Goal: Participate in discussion: Engage in conversation with other users on a specific topic

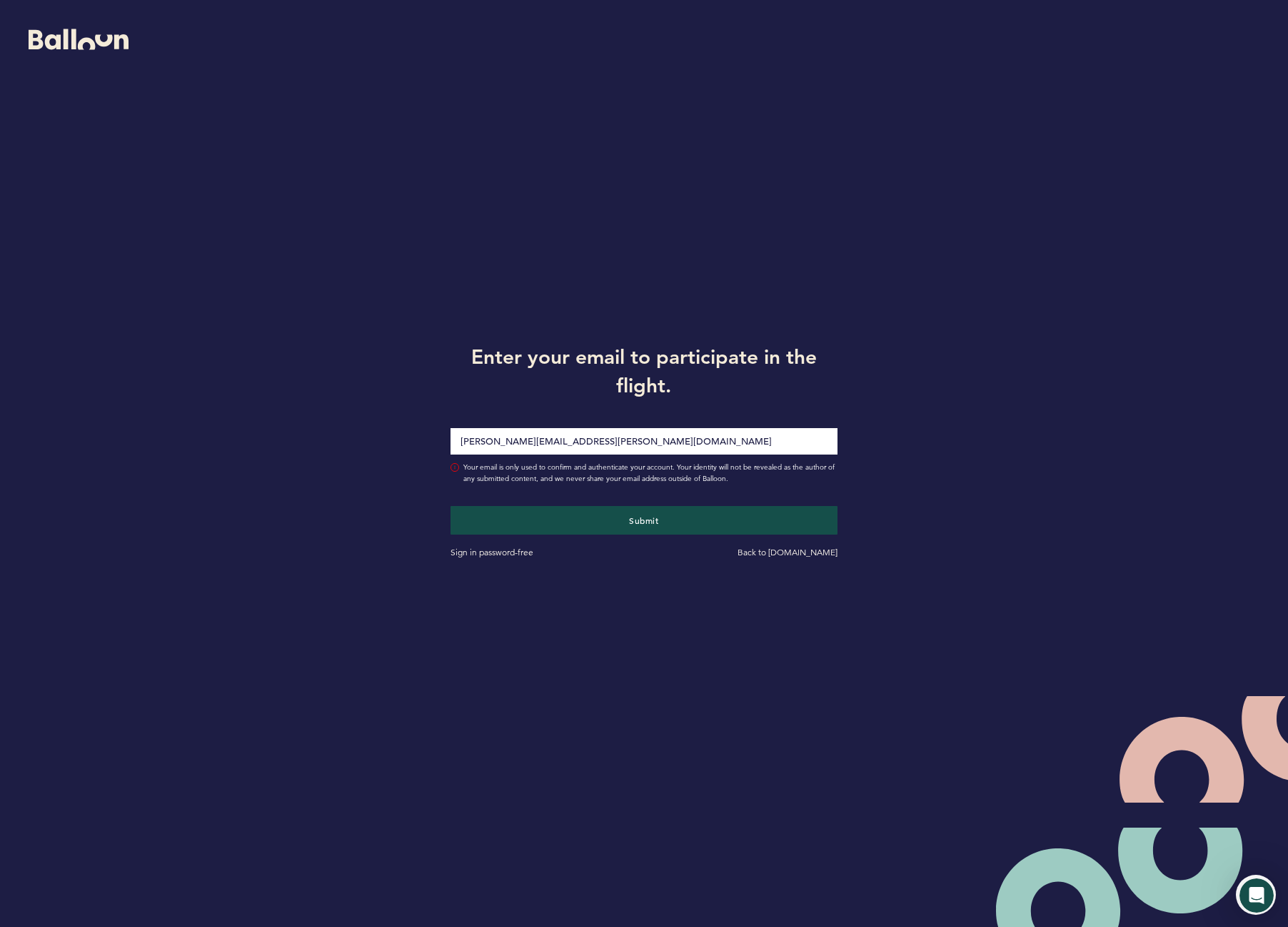
type input "[PERSON_NAME][EMAIL_ADDRESS][PERSON_NAME][DOMAIN_NAME]"
click at [450, 506] on button "Submit" at bounding box center [644, 520] width 386 height 28
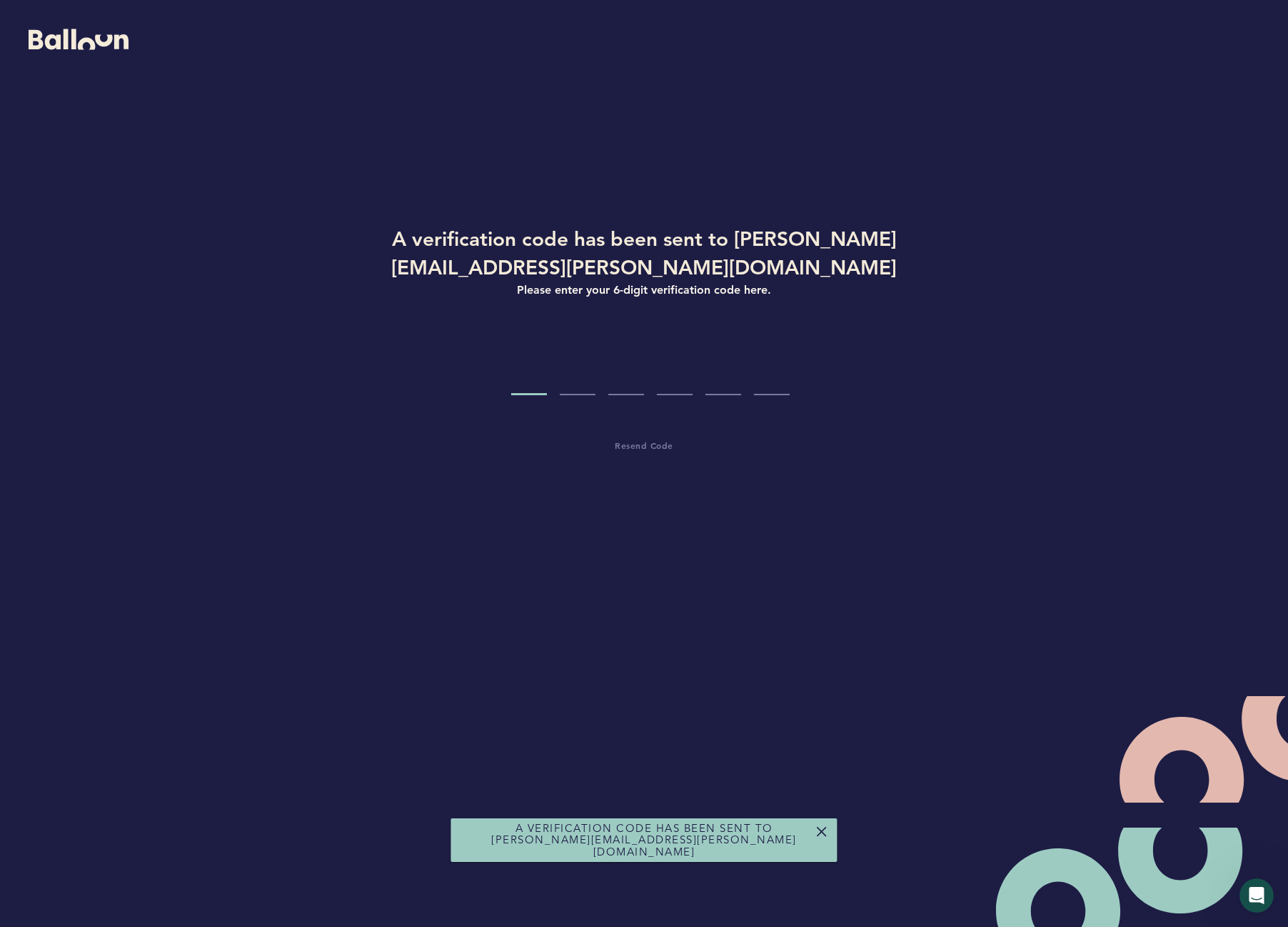
type input "7"
type input "3"
type input "4"
type input "1"
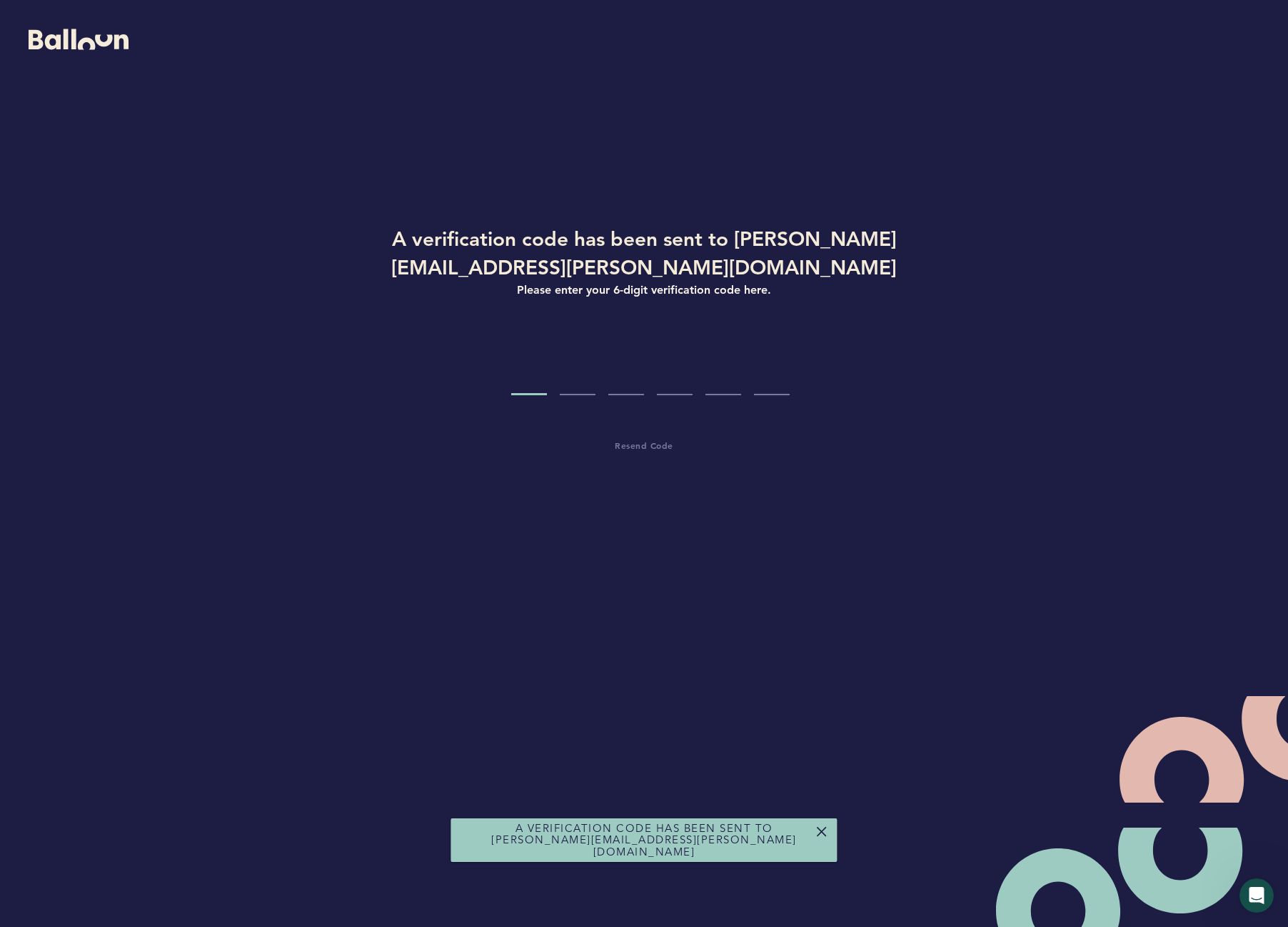
type input "1"
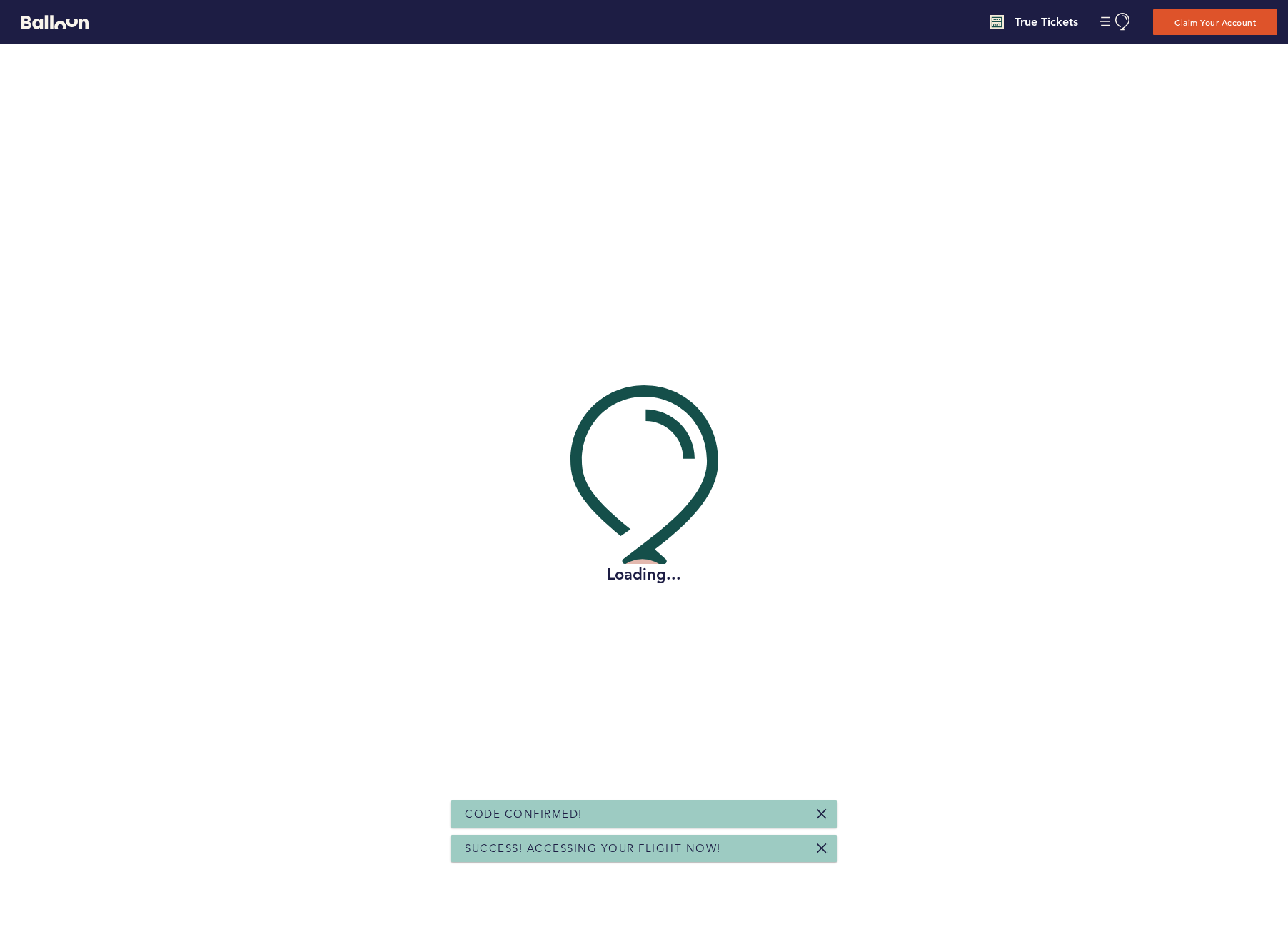
click at [822, 811] on link at bounding box center [823, 813] width 11 height 11
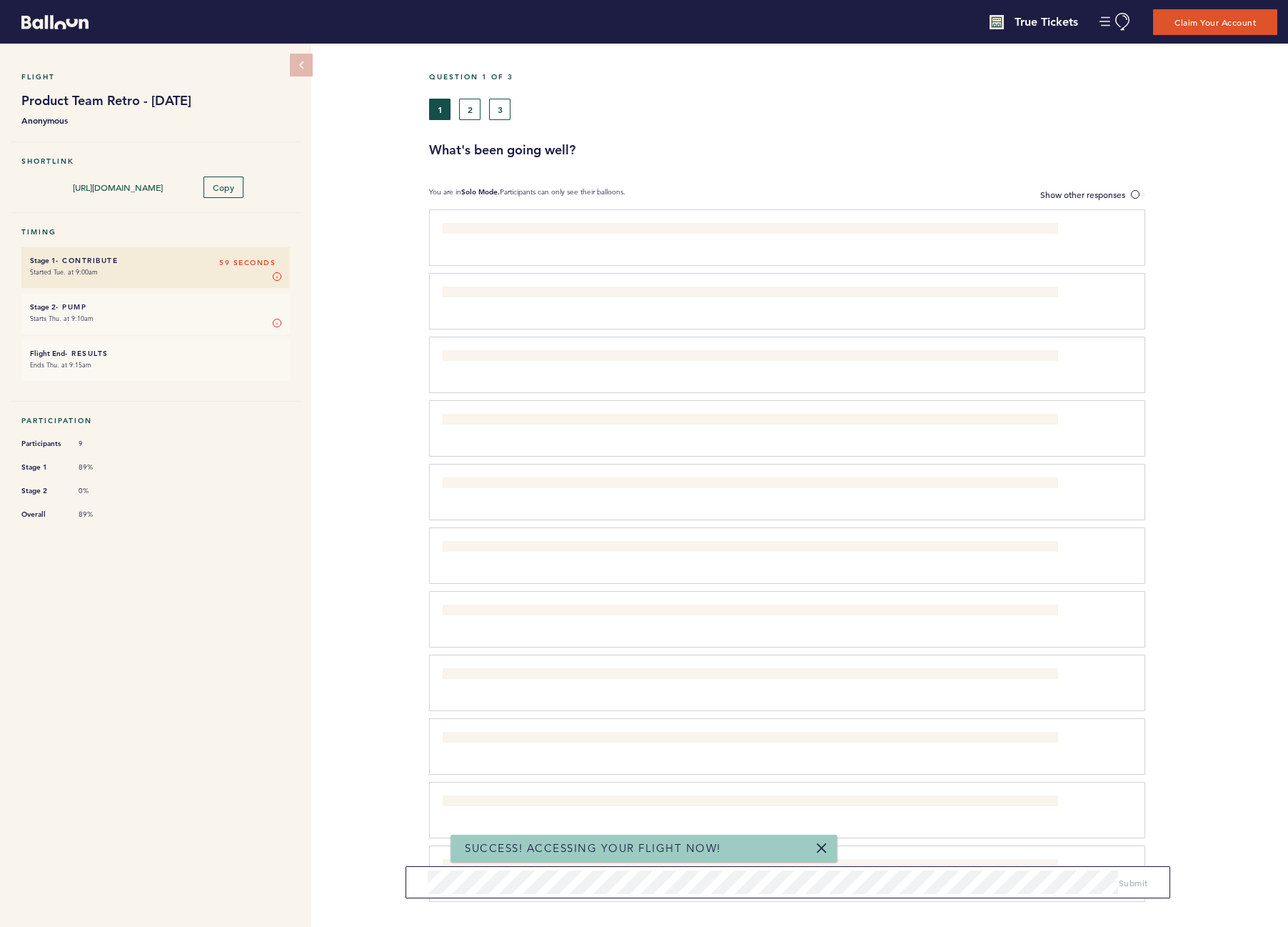
click at [818, 849] on link at bounding box center [823, 848] width 11 height 11
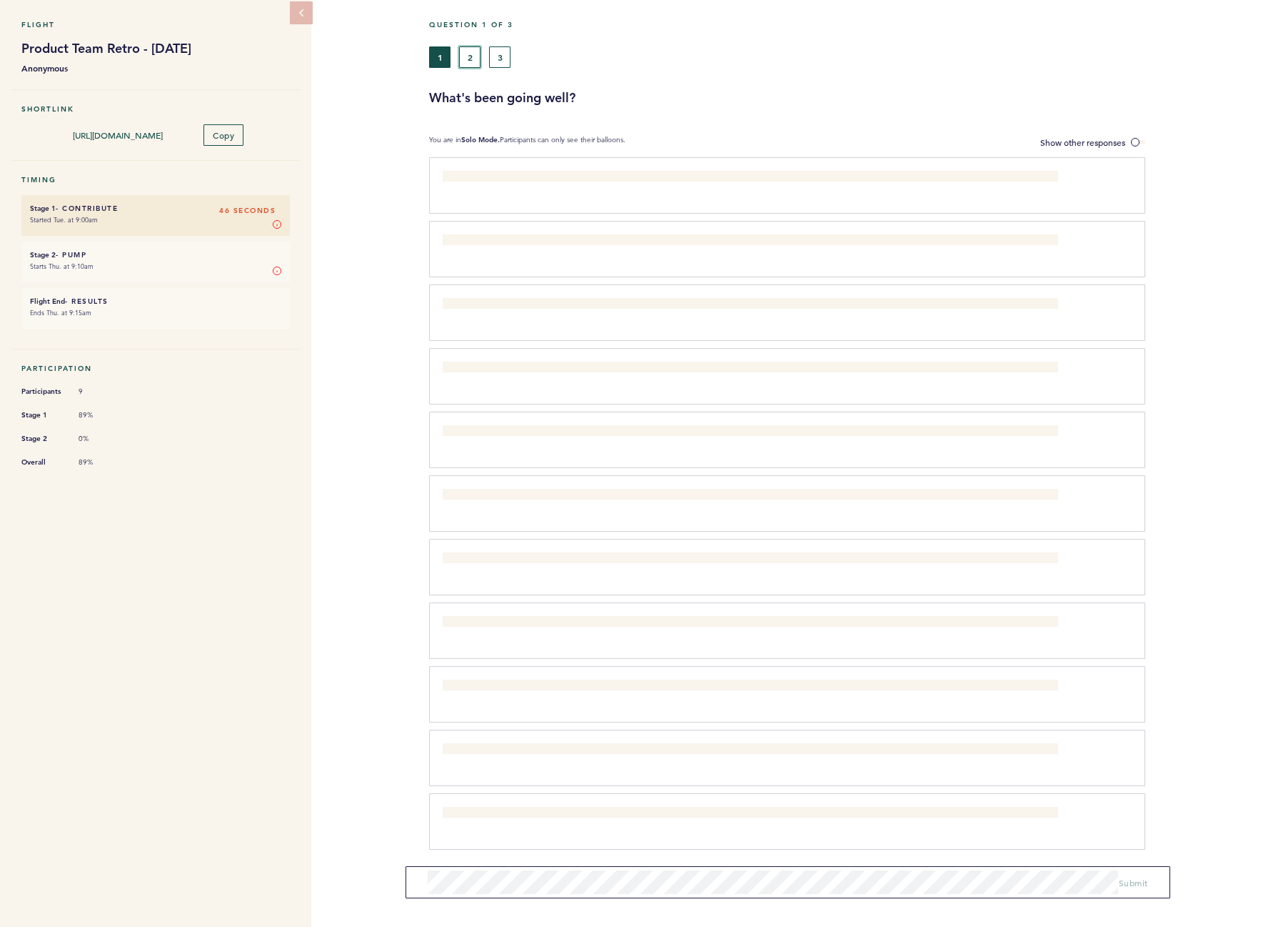
click at [473, 62] on button "2" at bounding box center [470, 57] width 21 height 21
click at [509, 61] on button "3" at bounding box center [500, 57] width 21 height 21
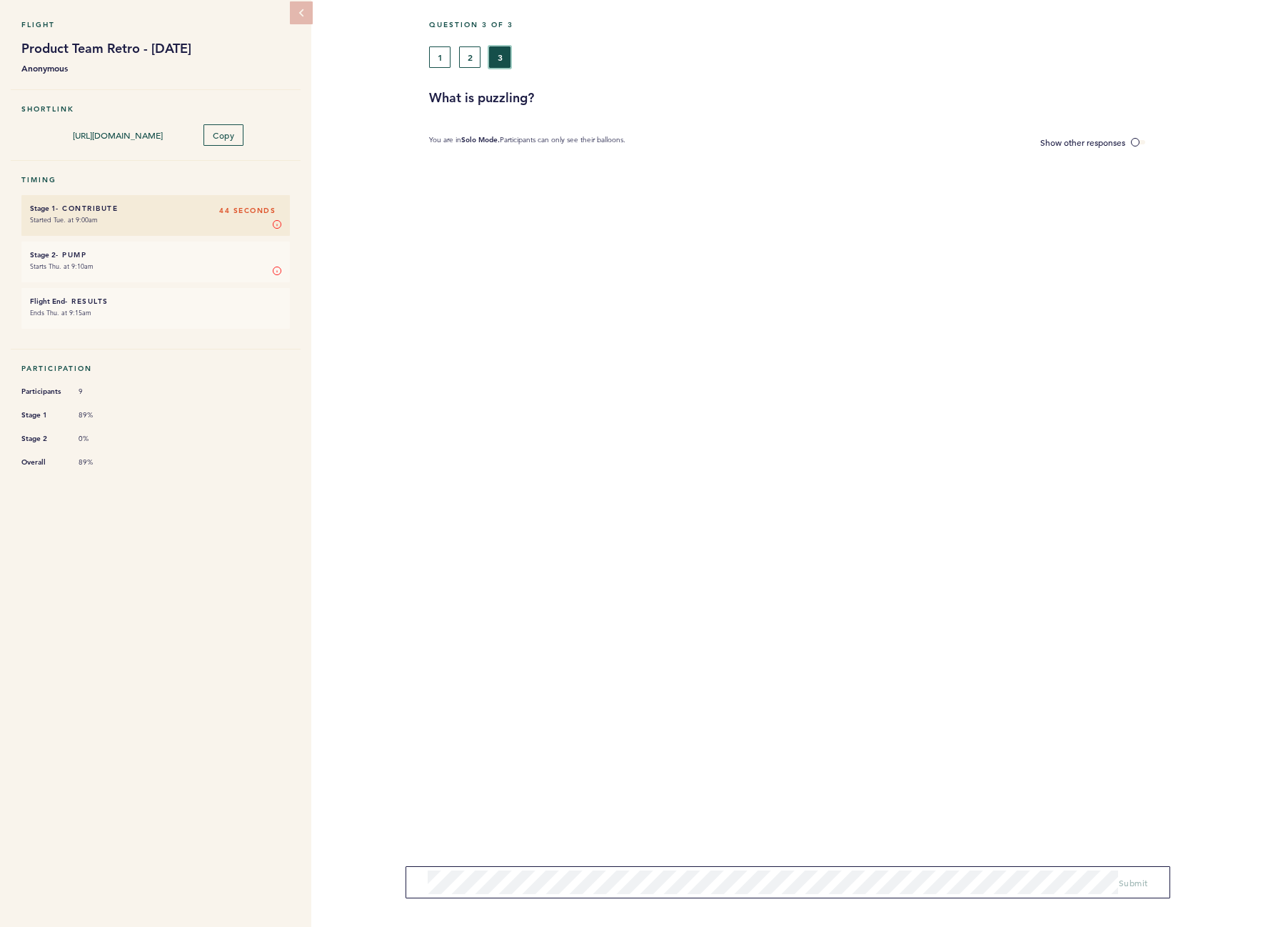
scroll to position [17, 0]
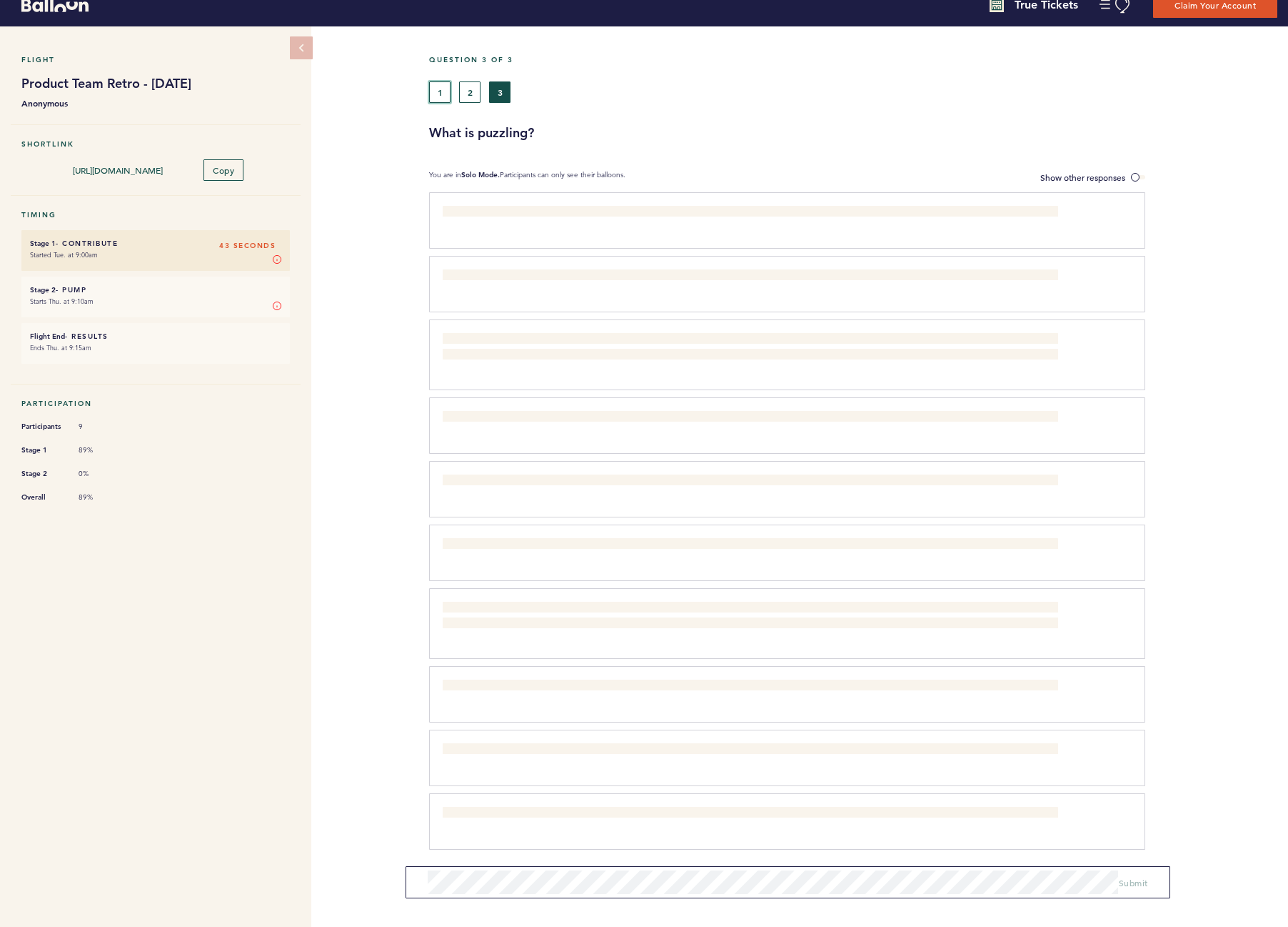
click at [436, 91] on button "1" at bounding box center [440, 92] width 21 height 21
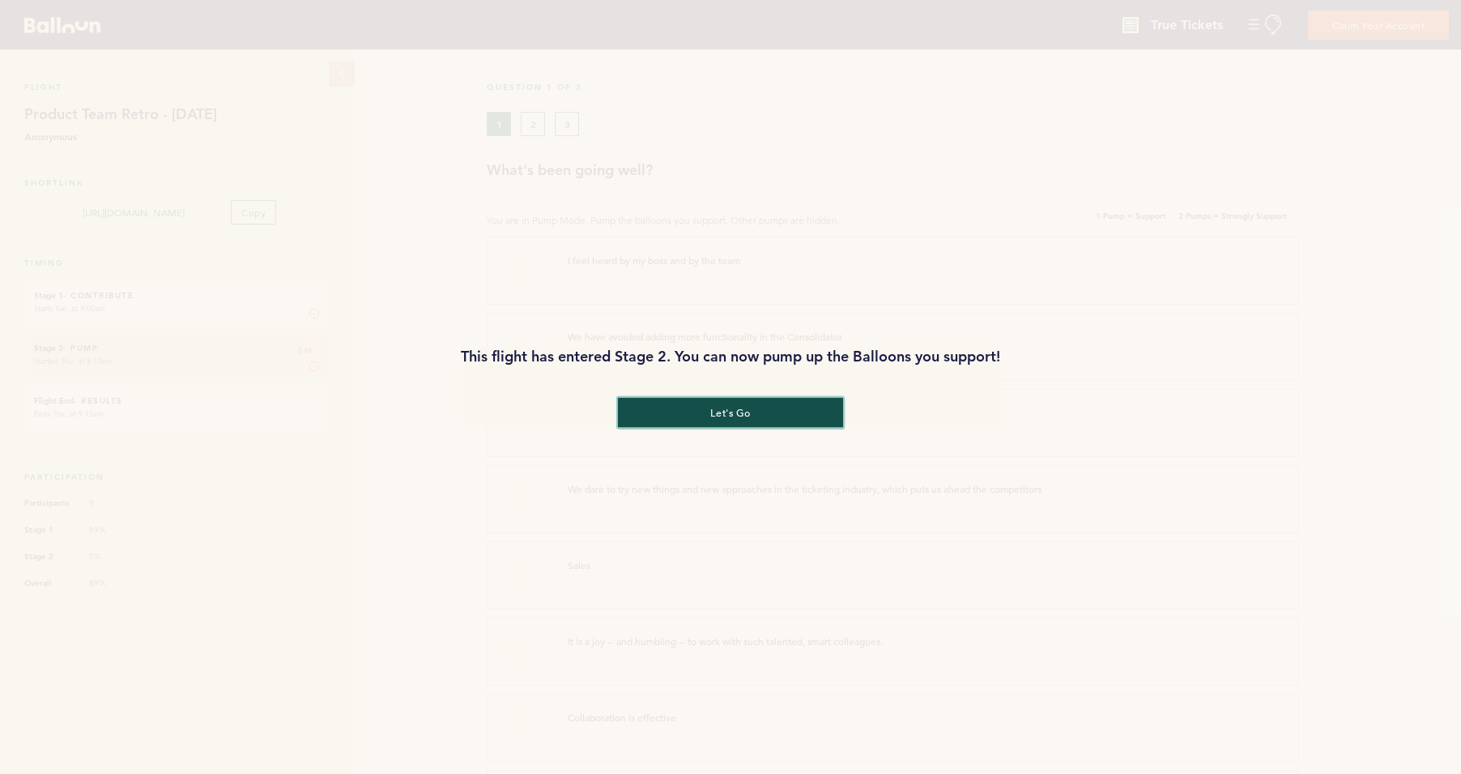
click at [760, 407] on button "let's go" at bounding box center [730, 413] width 225 height 30
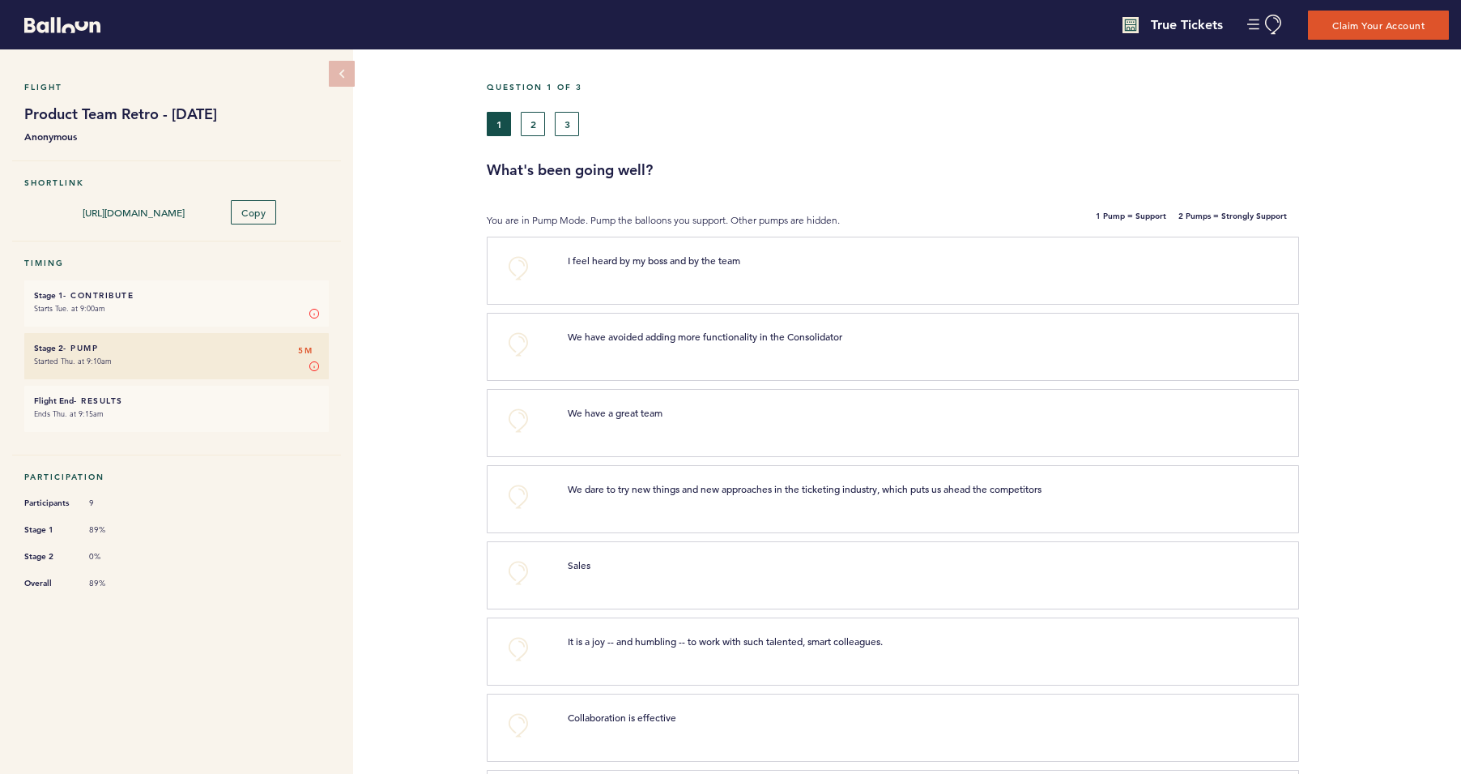
click at [395, 353] on div "Flight Product Team Retro - [DATE] Anonymous Shortlink [URL][DOMAIN_NAME] Copy …" at bounding box center [730, 411] width 1461 height 724
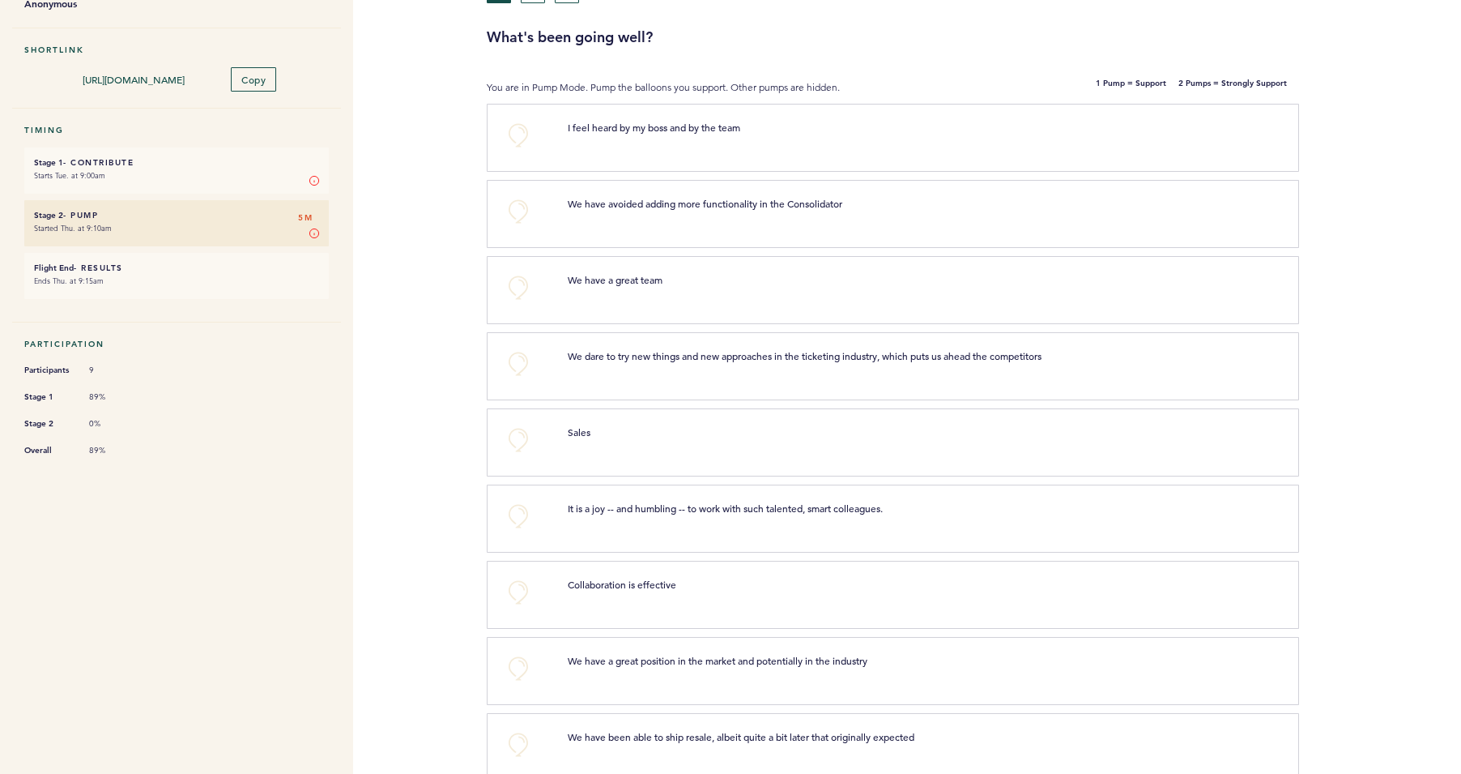
scroll to position [162, 0]
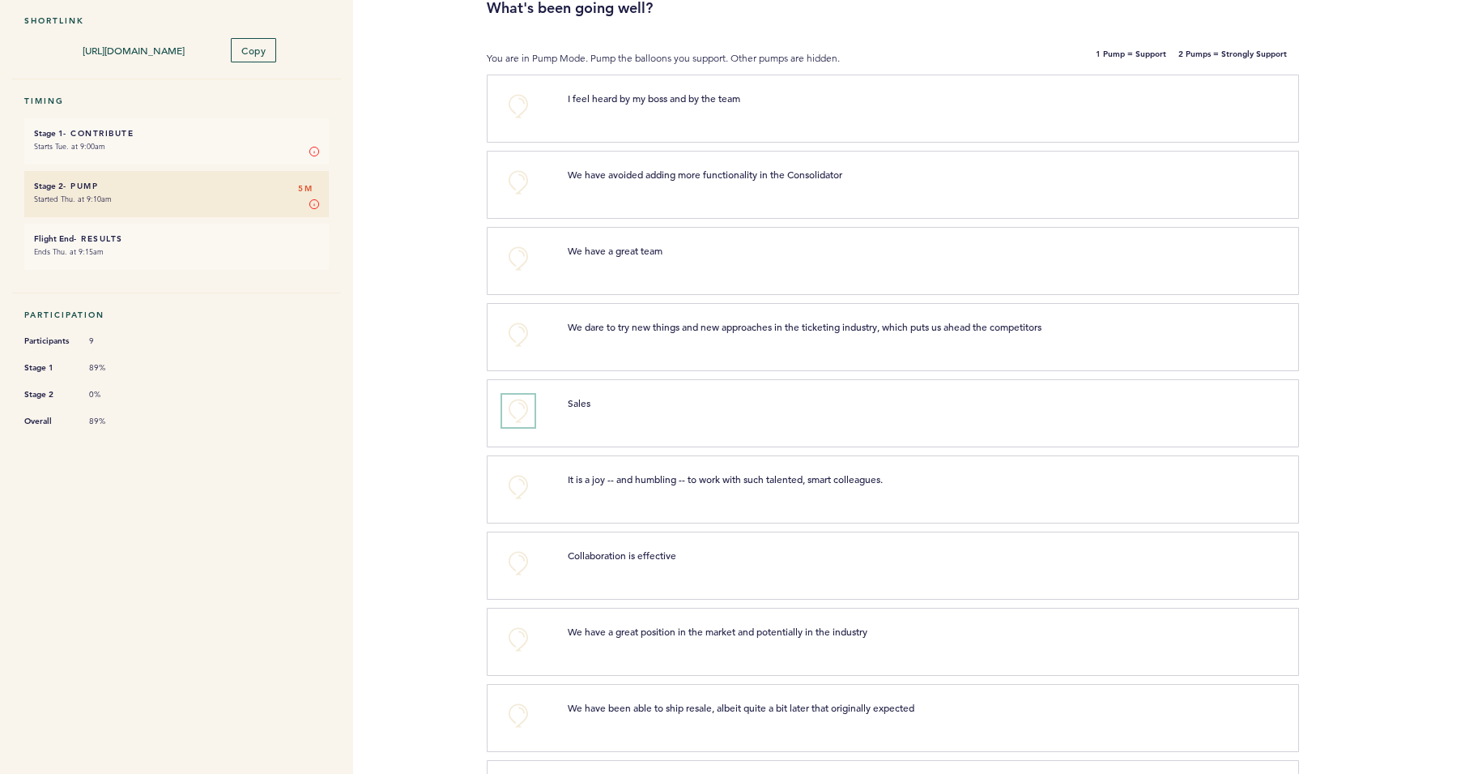
click at [522, 416] on button "+0" at bounding box center [518, 410] width 32 height 32
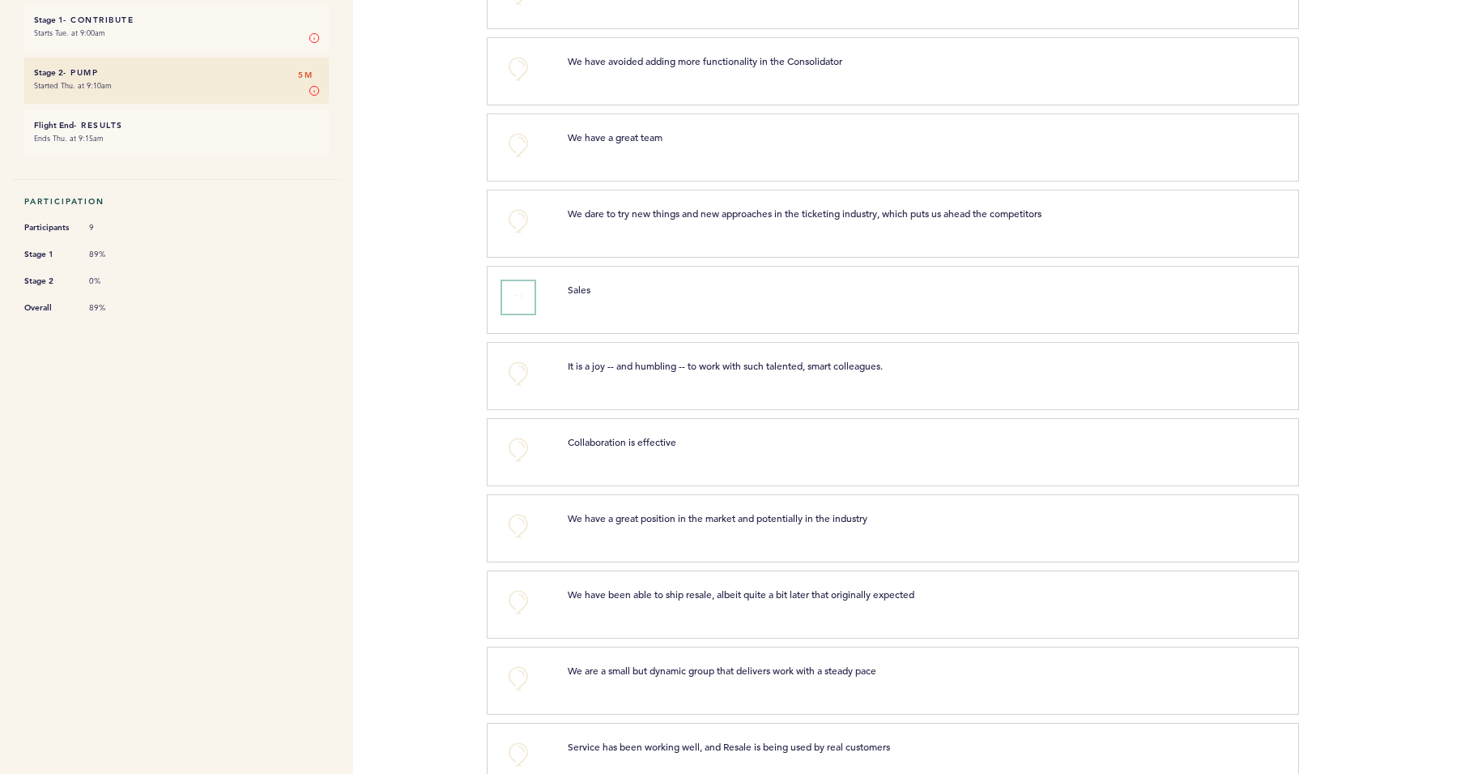
scroll to position [316, 0]
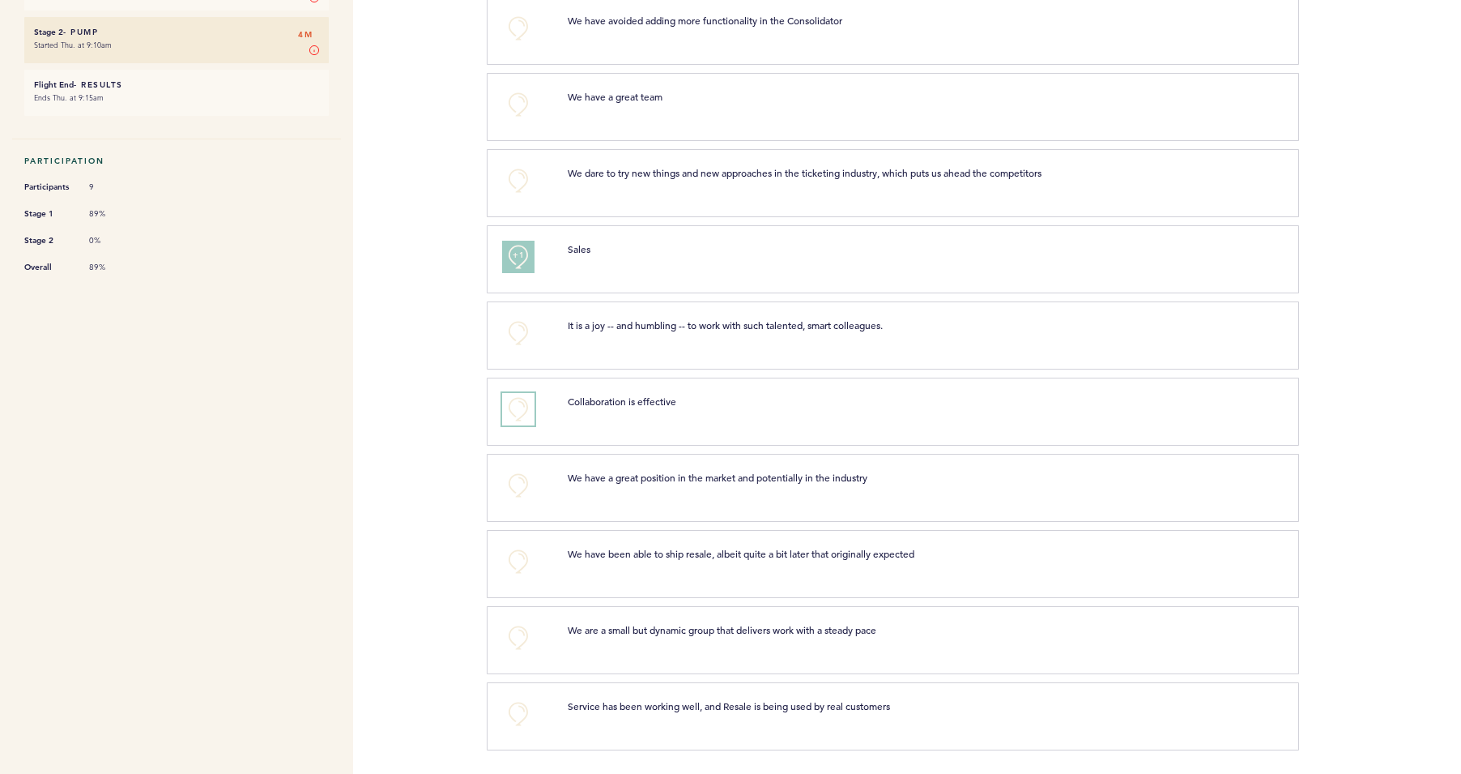
click at [514, 403] on button "+0" at bounding box center [518, 409] width 32 height 32
click at [522, 712] on button "+0" at bounding box center [518, 713] width 32 height 32
click at [518, 480] on button "+0" at bounding box center [518, 485] width 32 height 32
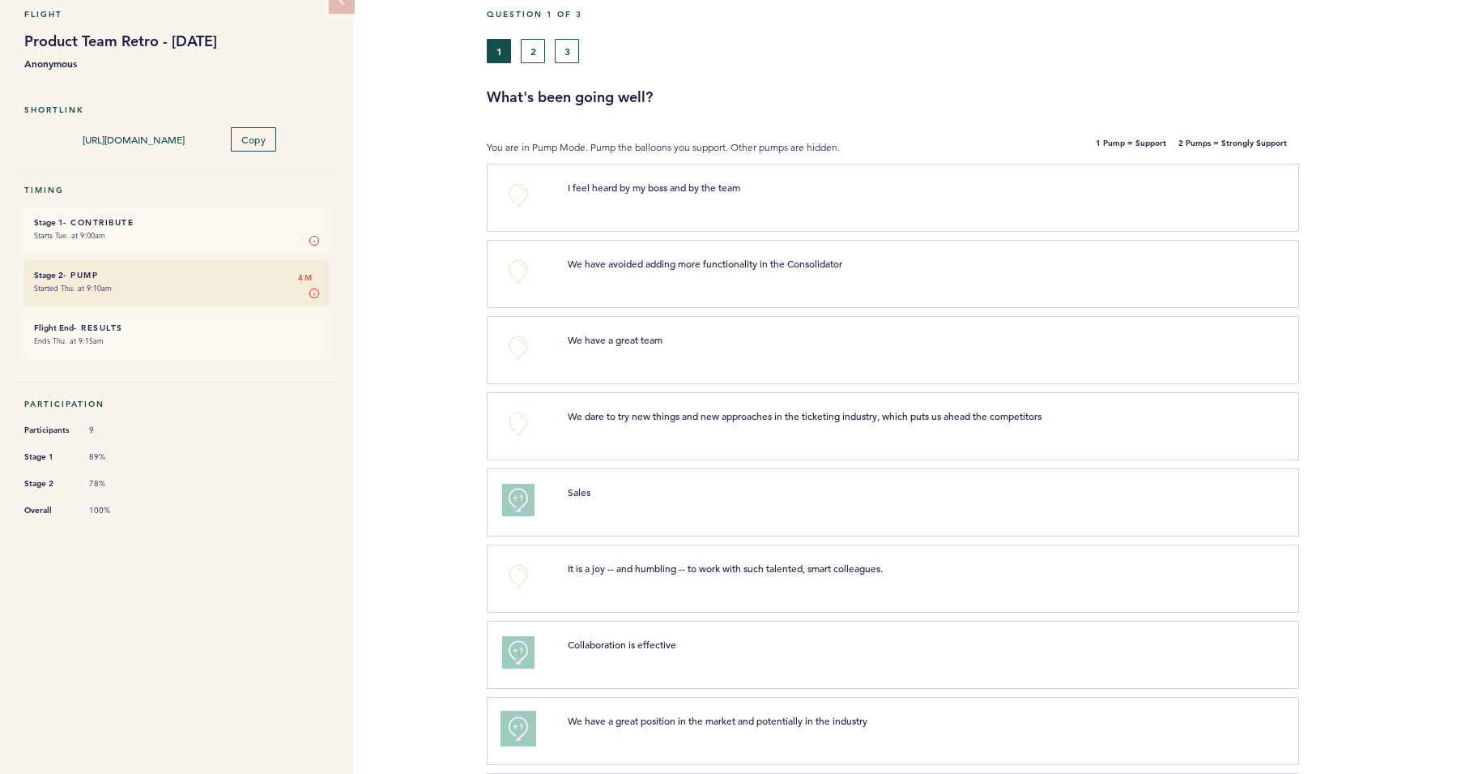
scroll to position [0, 0]
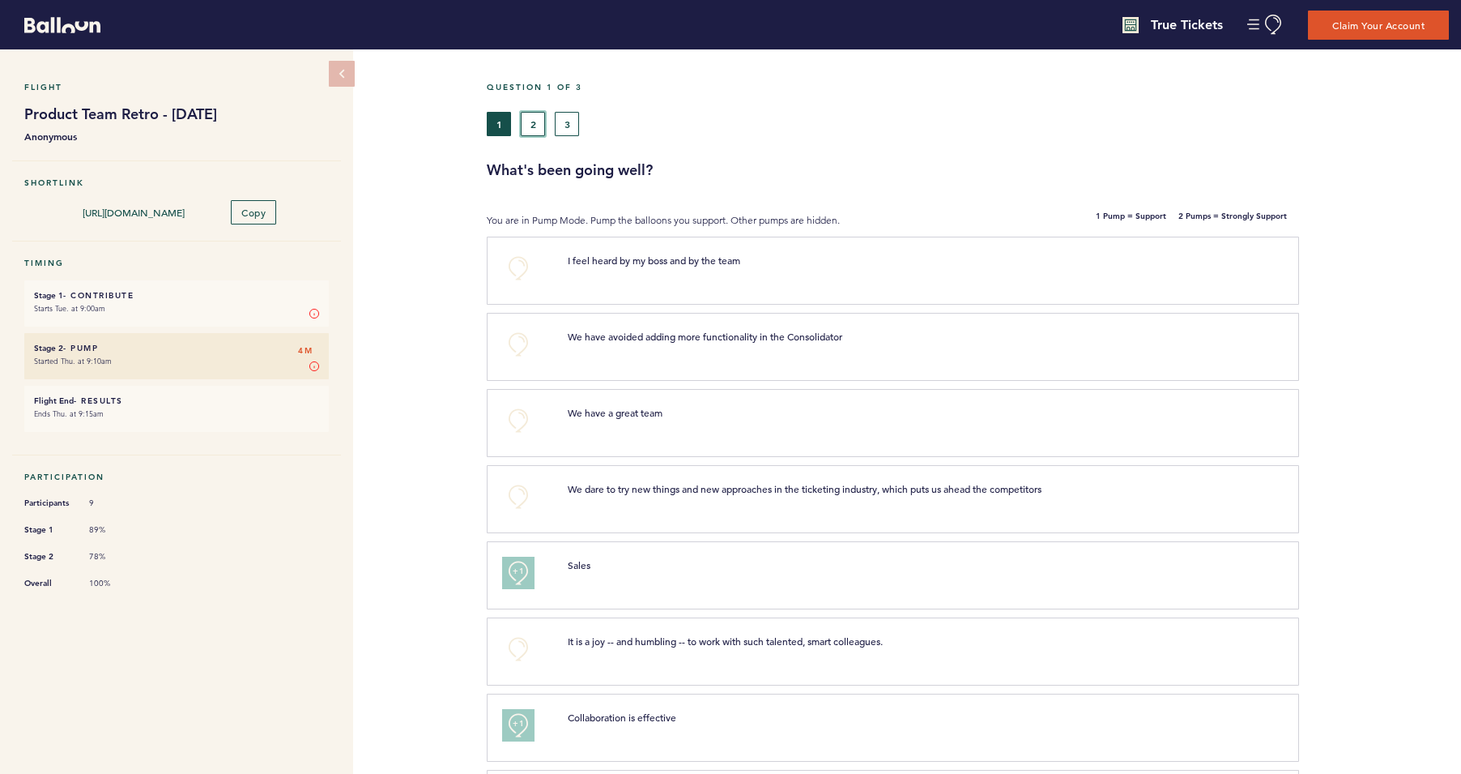
click at [530, 130] on button "2" at bounding box center [533, 124] width 24 height 24
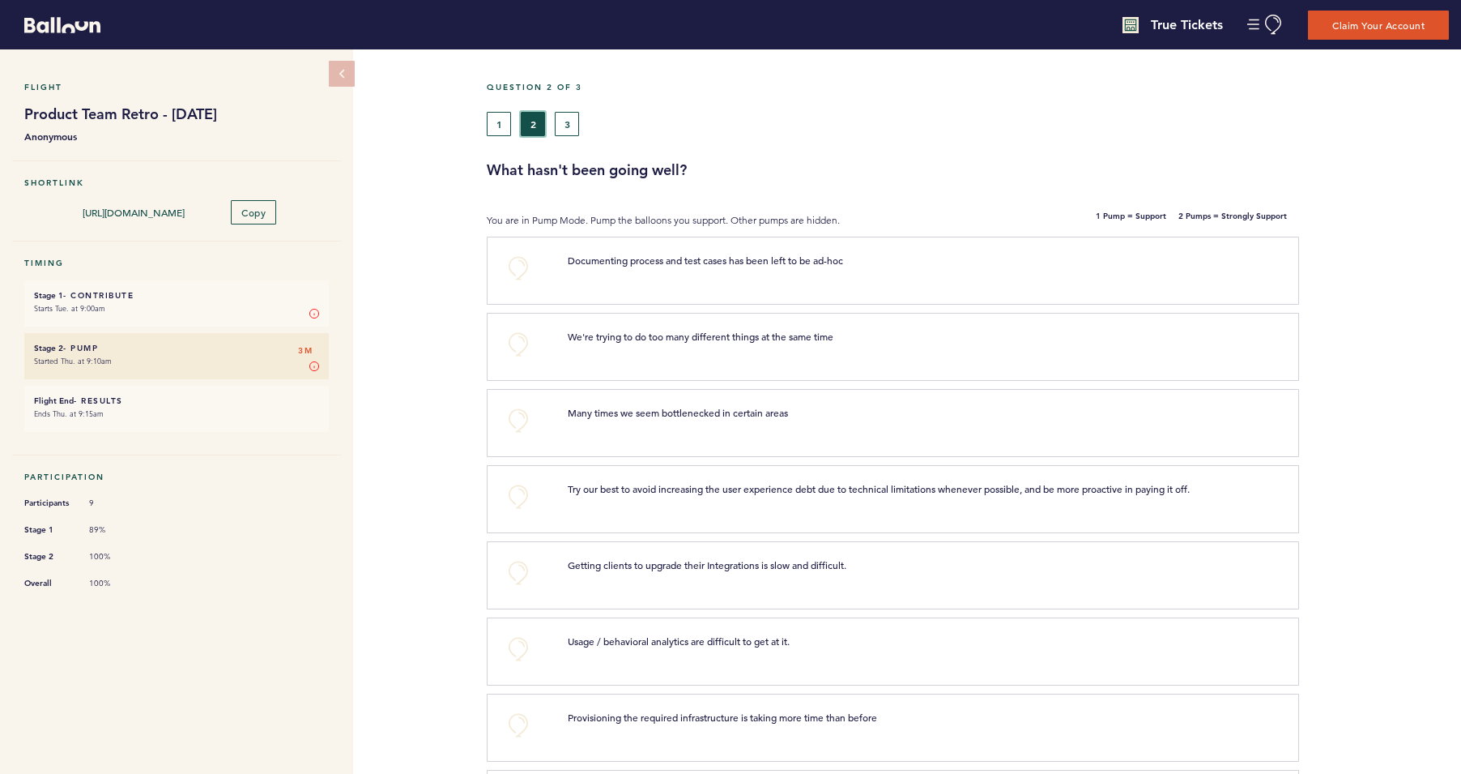
scroll to position [81, 0]
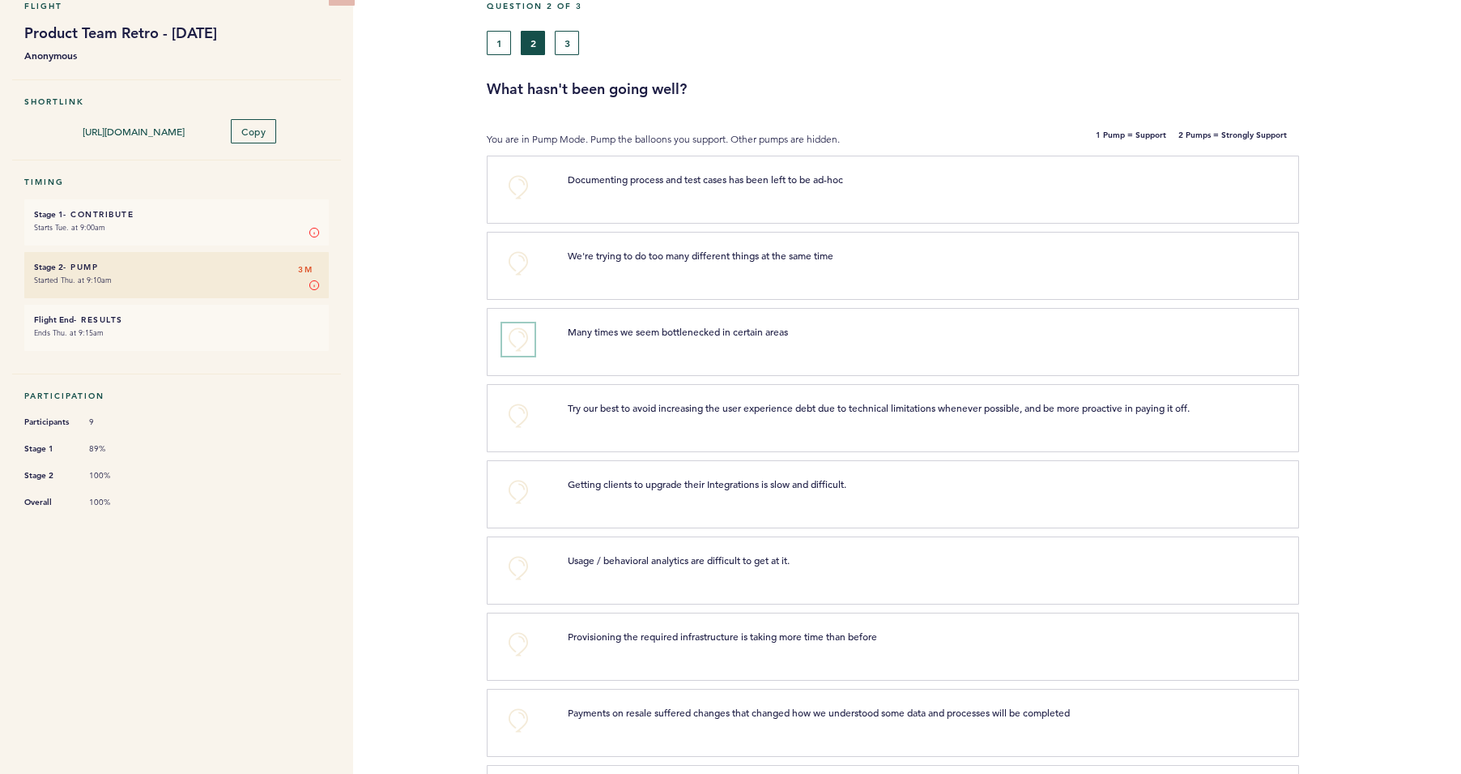
click at [519, 342] on button "+0" at bounding box center [518, 339] width 32 height 32
click at [515, 419] on button "+0" at bounding box center [518, 415] width 32 height 32
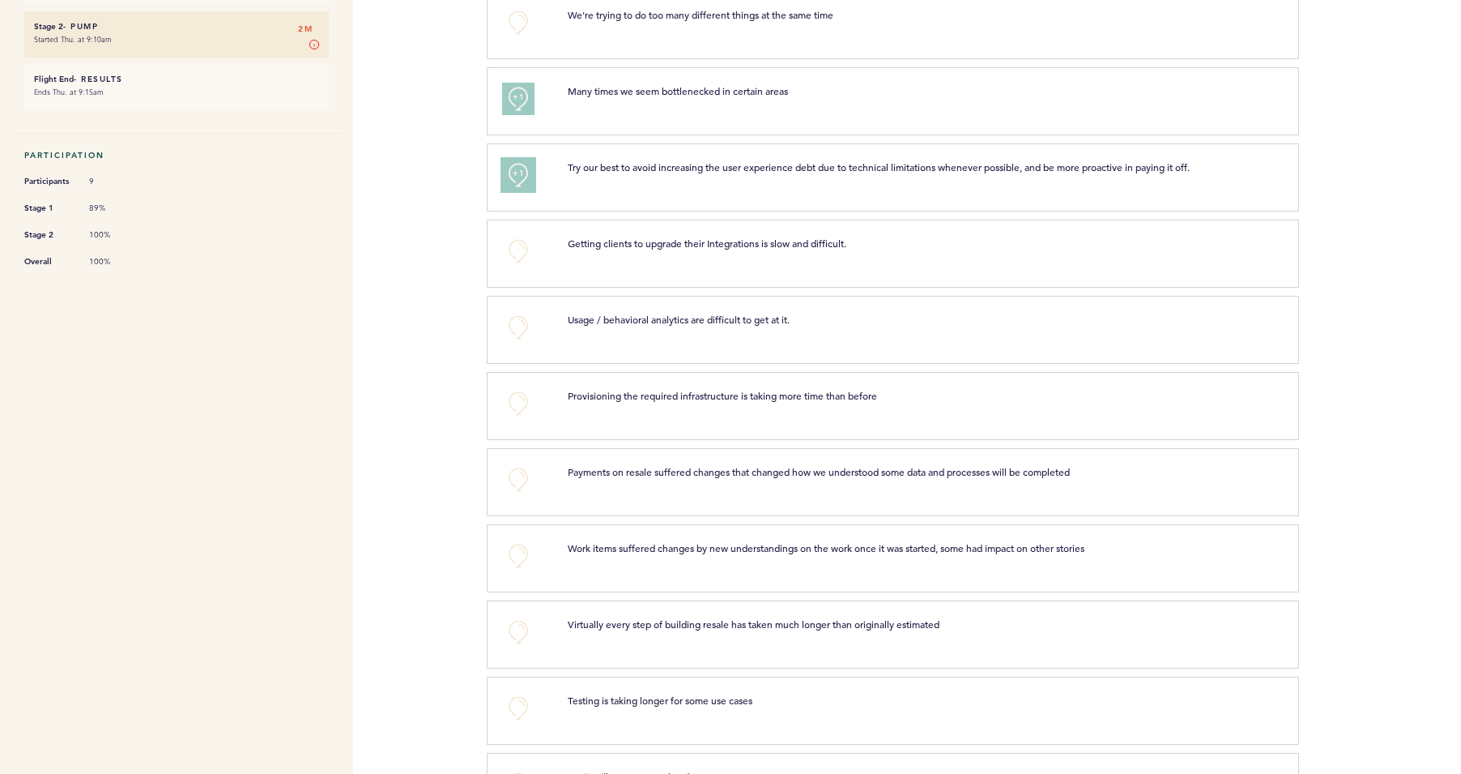
scroll to position [324, 0]
click at [518, 169] on span "+1" at bounding box center [518, 171] width 11 height 16
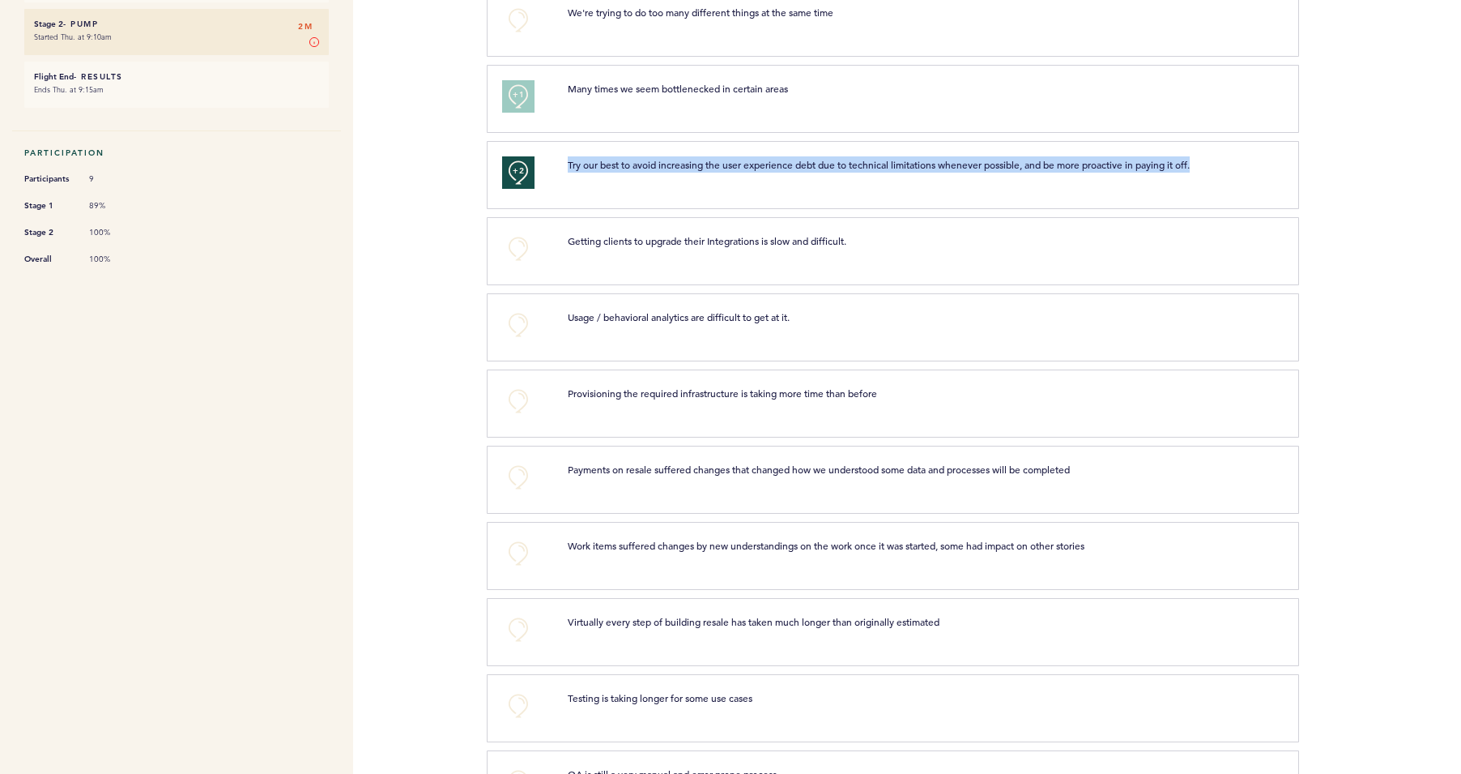
drag, startPoint x: 568, startPoint y: 158, endPoint x: 1248, endPoint y: 159, distance: 680.4
click at [1248, 159] on div "Try our best to avoid increasing the user experience debt due to technical limi…" at bounding box center [917, 164] width 722 height 16
copy span "Try our best to avoid increasing the user experience debt due to technical limi…"
click at [510, 174] on button "+2" at bounding box center [518, 172] width 32 height 32
click at [518, 169] on button "+0" at bounding box center [518, 172] width 32 height 32
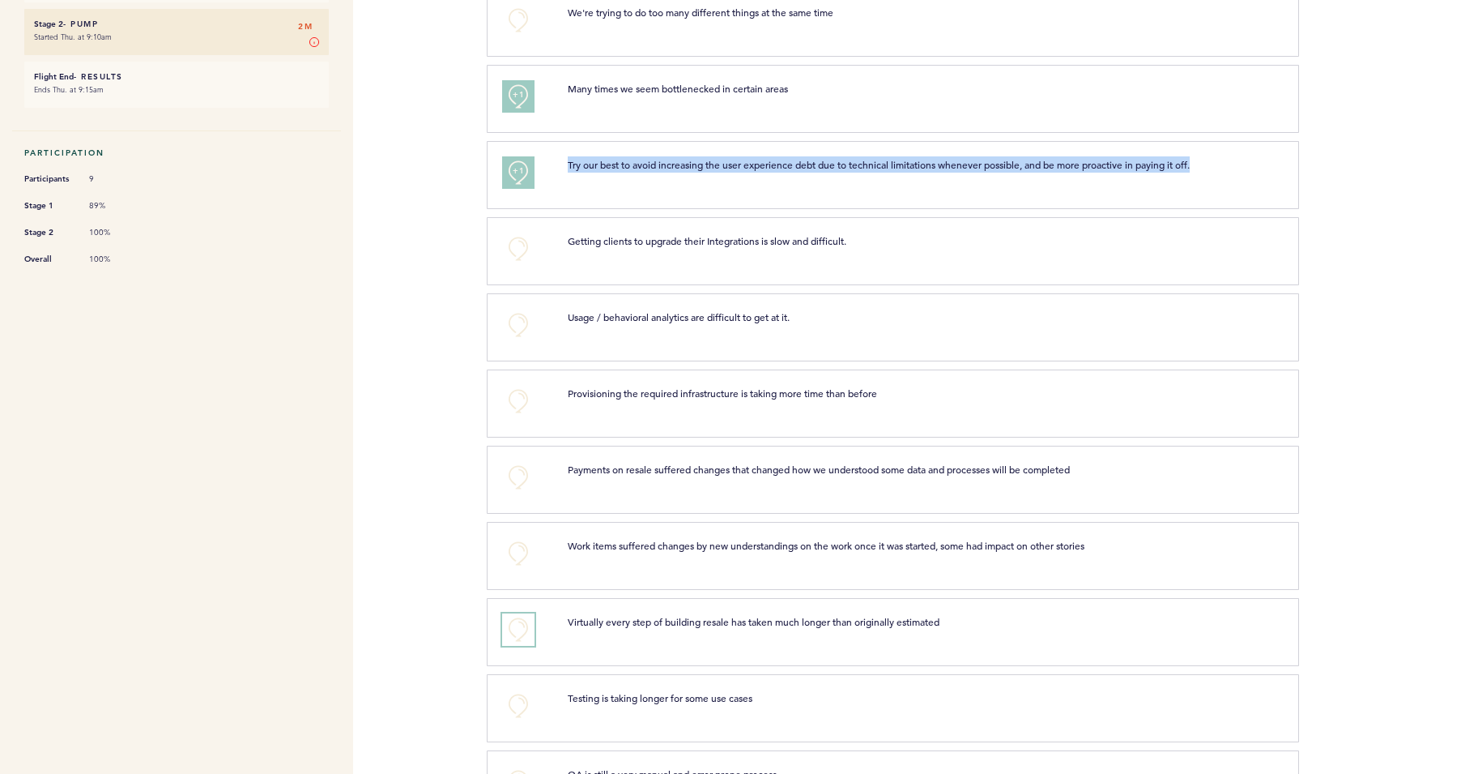
click at [509, 625] on button "+0" at bounding box center [518, 629] width 32 height 32
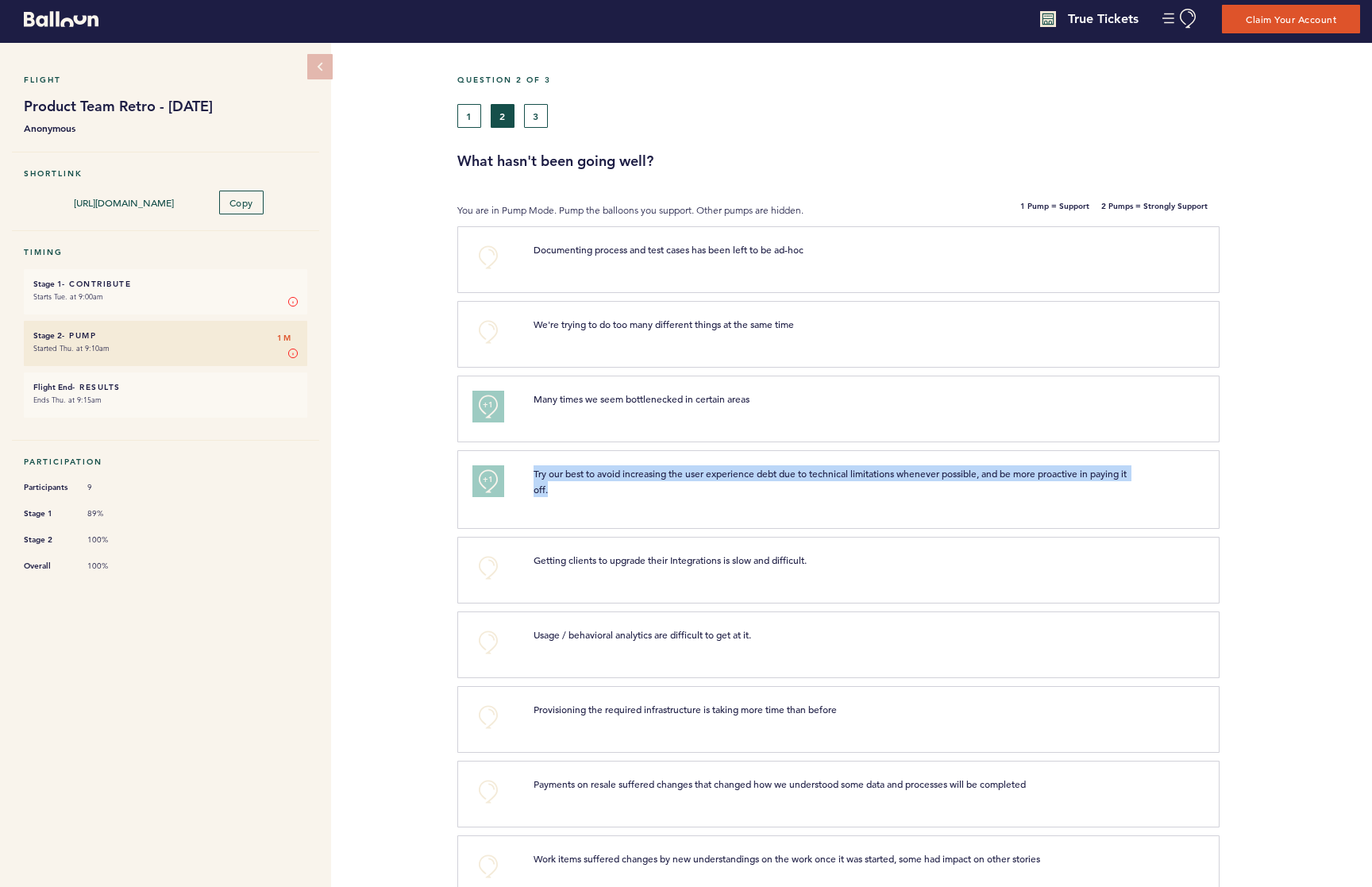
scroll to position [0, 0]
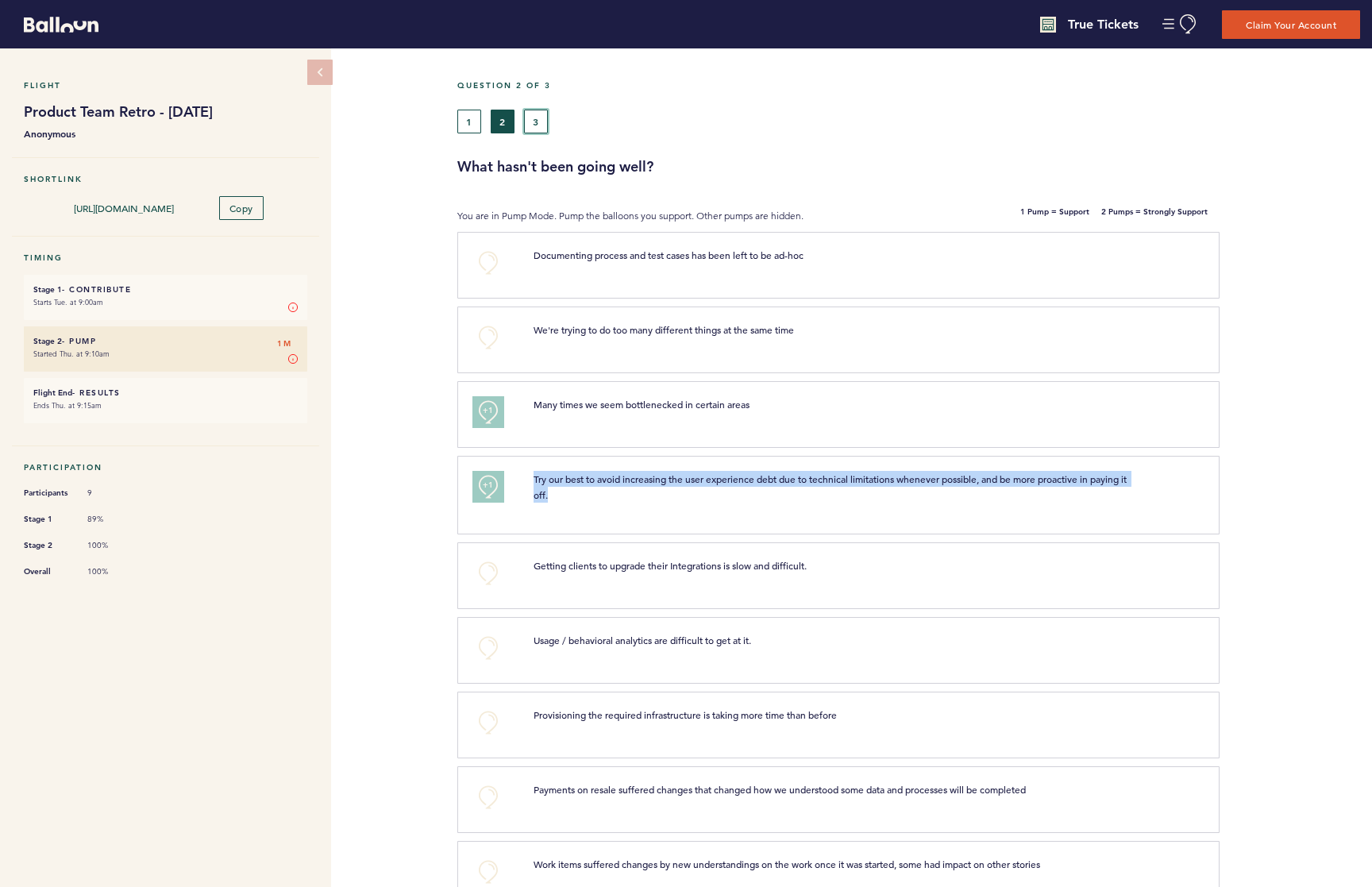
click at [534, 119] on button "3" at bounding box center [536, 122] width 24 height 24
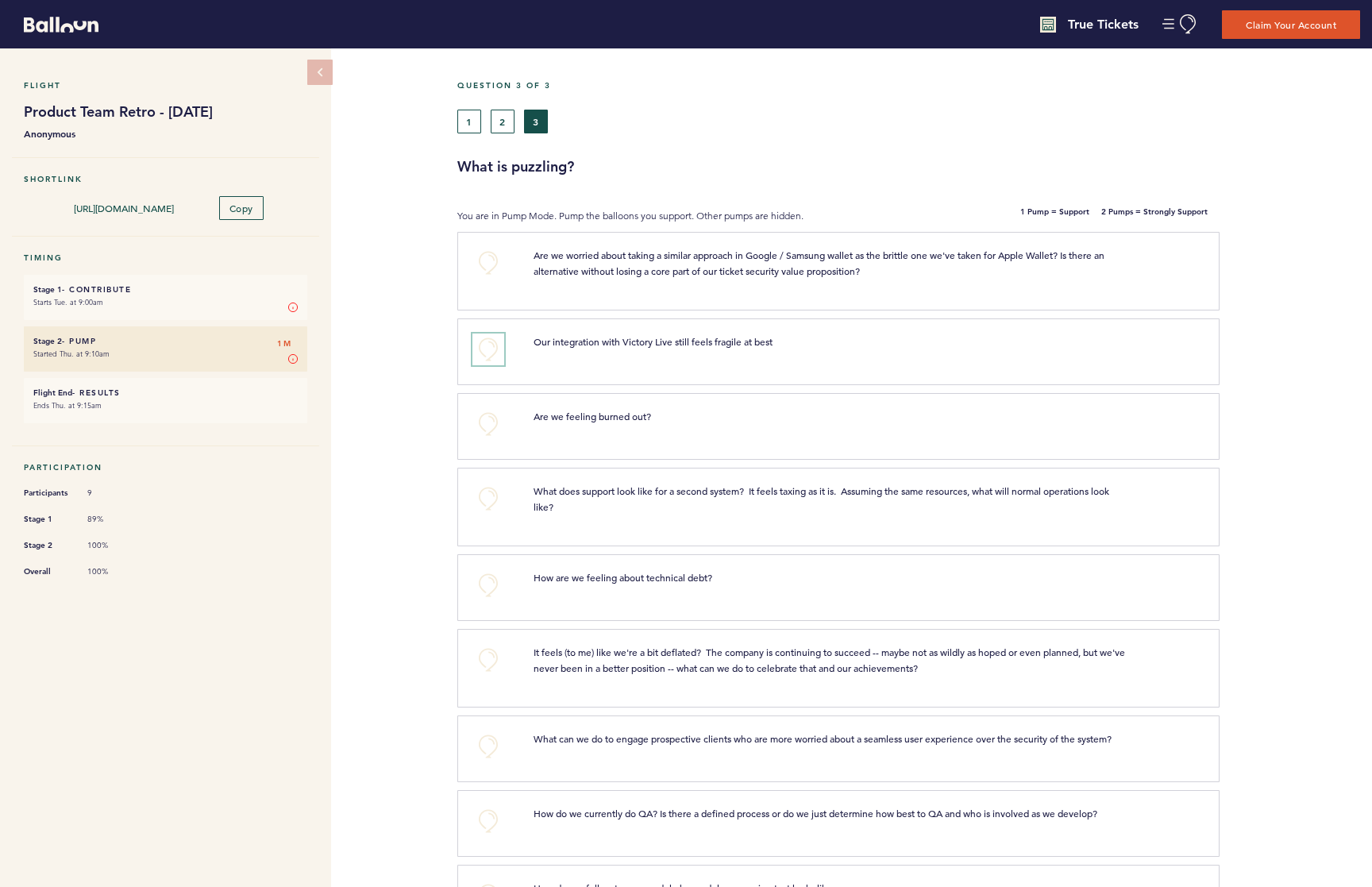
click at [498, 345] on button "+0" at bounding box center [488, 349] width 31 height 31
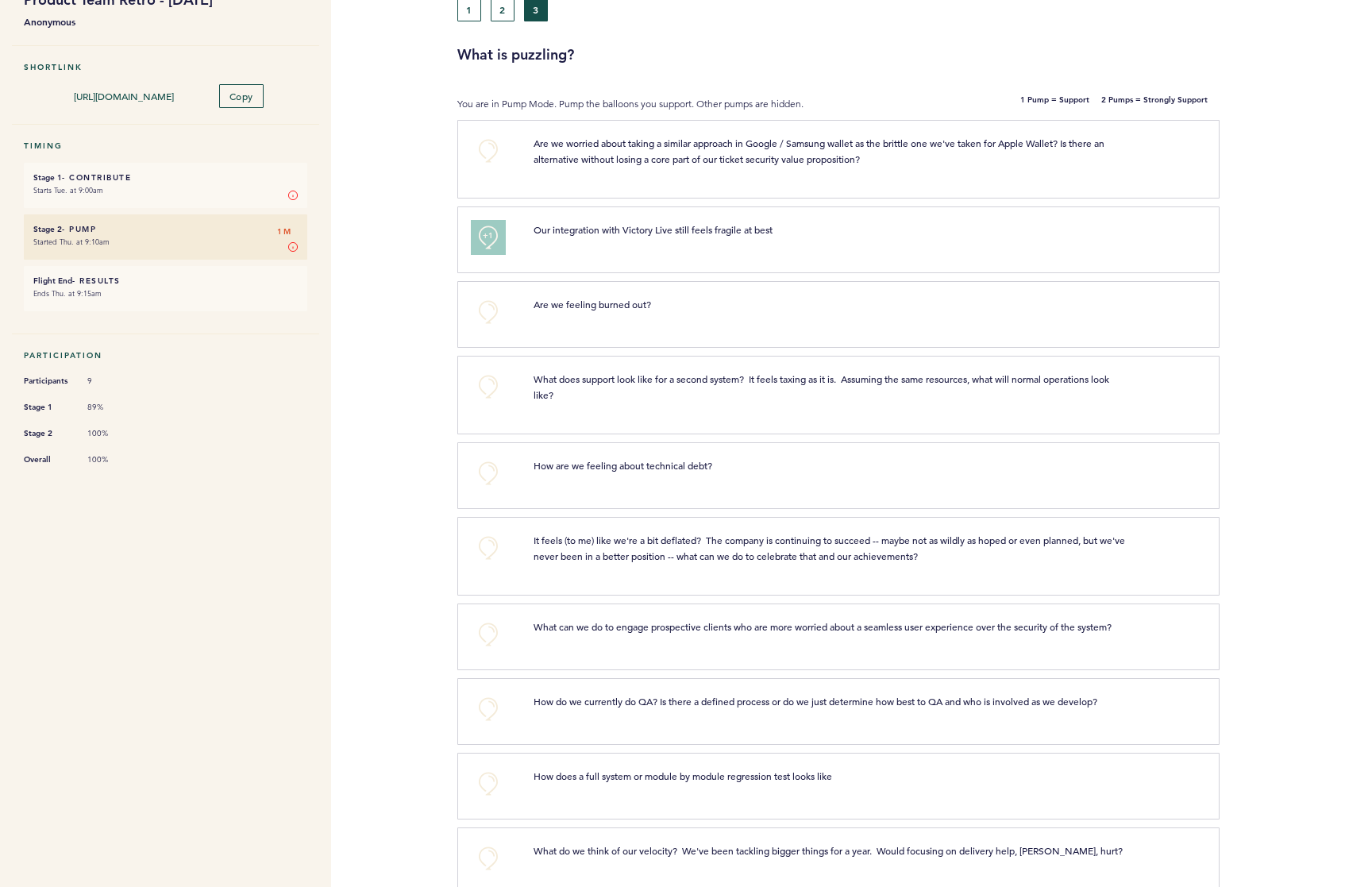
scroll to position [142, 0]
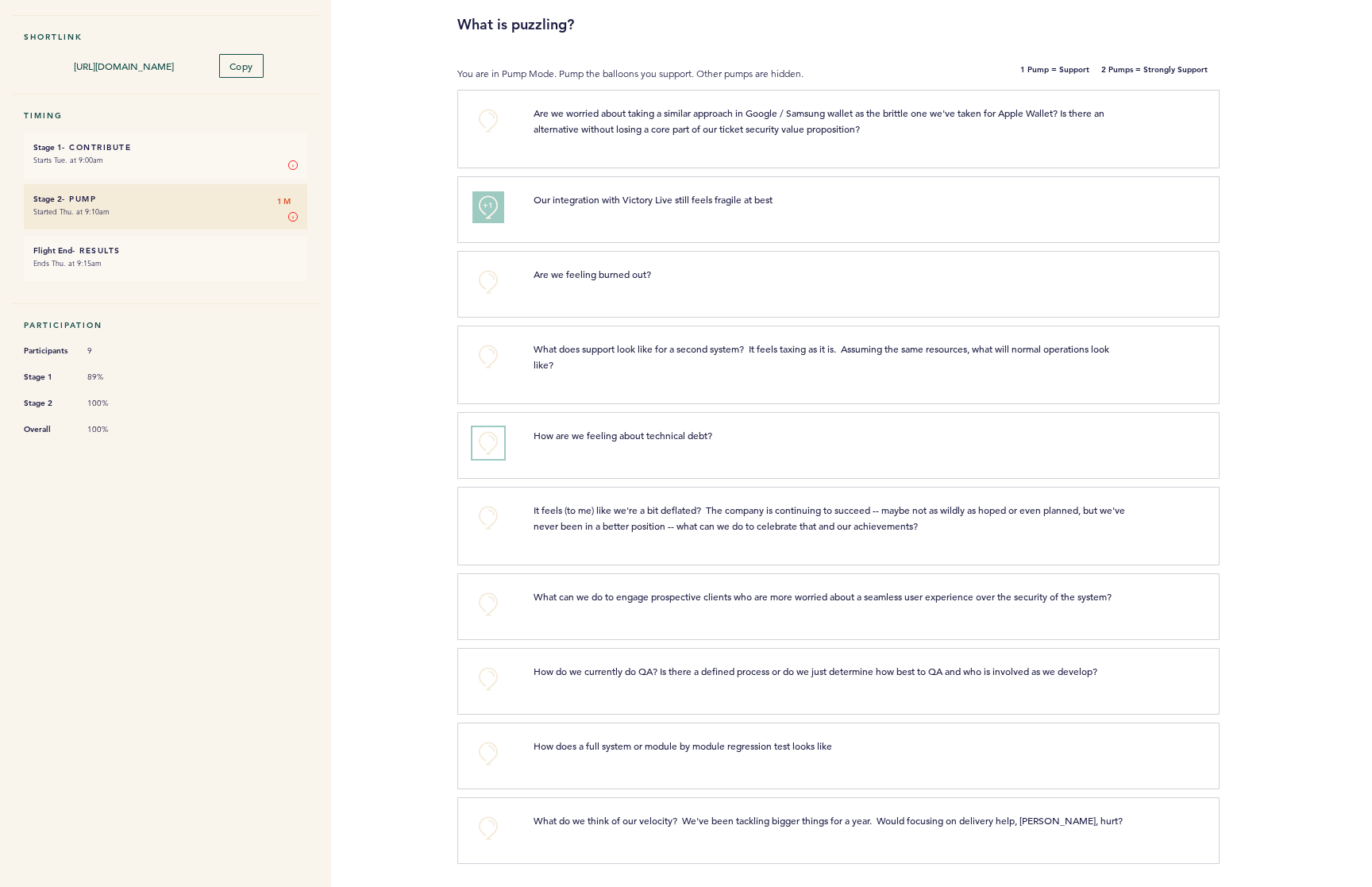
click at [489, 440] on button "+0" at bounding box center [488, 443] width 31 height 31
drag, startPoint x: 628, startPoint y: 527, endPoint x: 971, endPoint y: 533, distance: 343.1
click at [971, 533] on p "It feels (to me) like we're a bit deflated? The company is continuing to succee…" at bounding box center [831, 517] width 596 height 31
click at [537, 517] on p "It feels (to me) like we're a bit deflated? The company is continuing to succee…" at bounding box center [831, 517] width 596 height 31
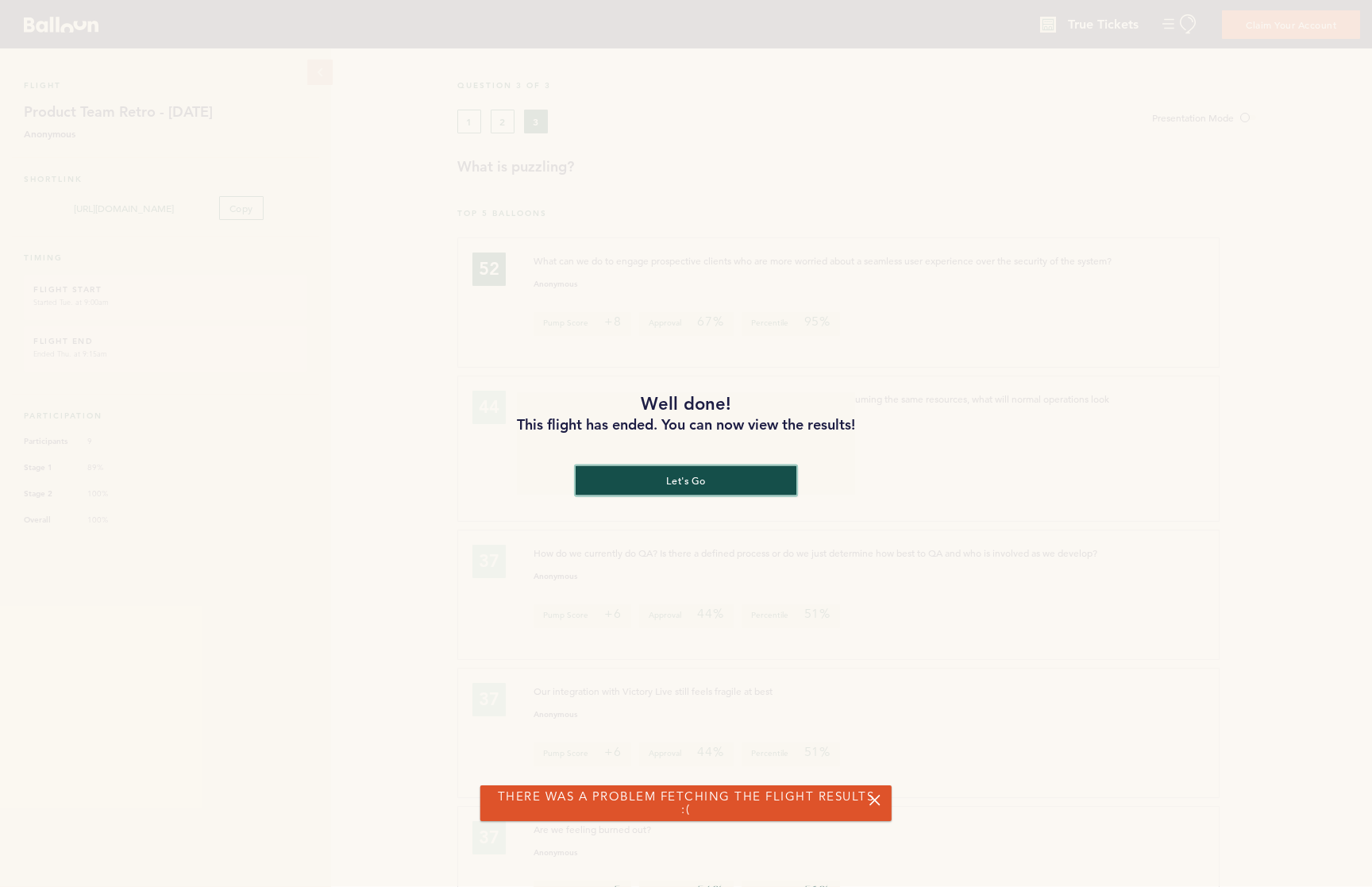
click at [679, 471] on button "let's go" at bounding box center [685, 480] width 220 height 29
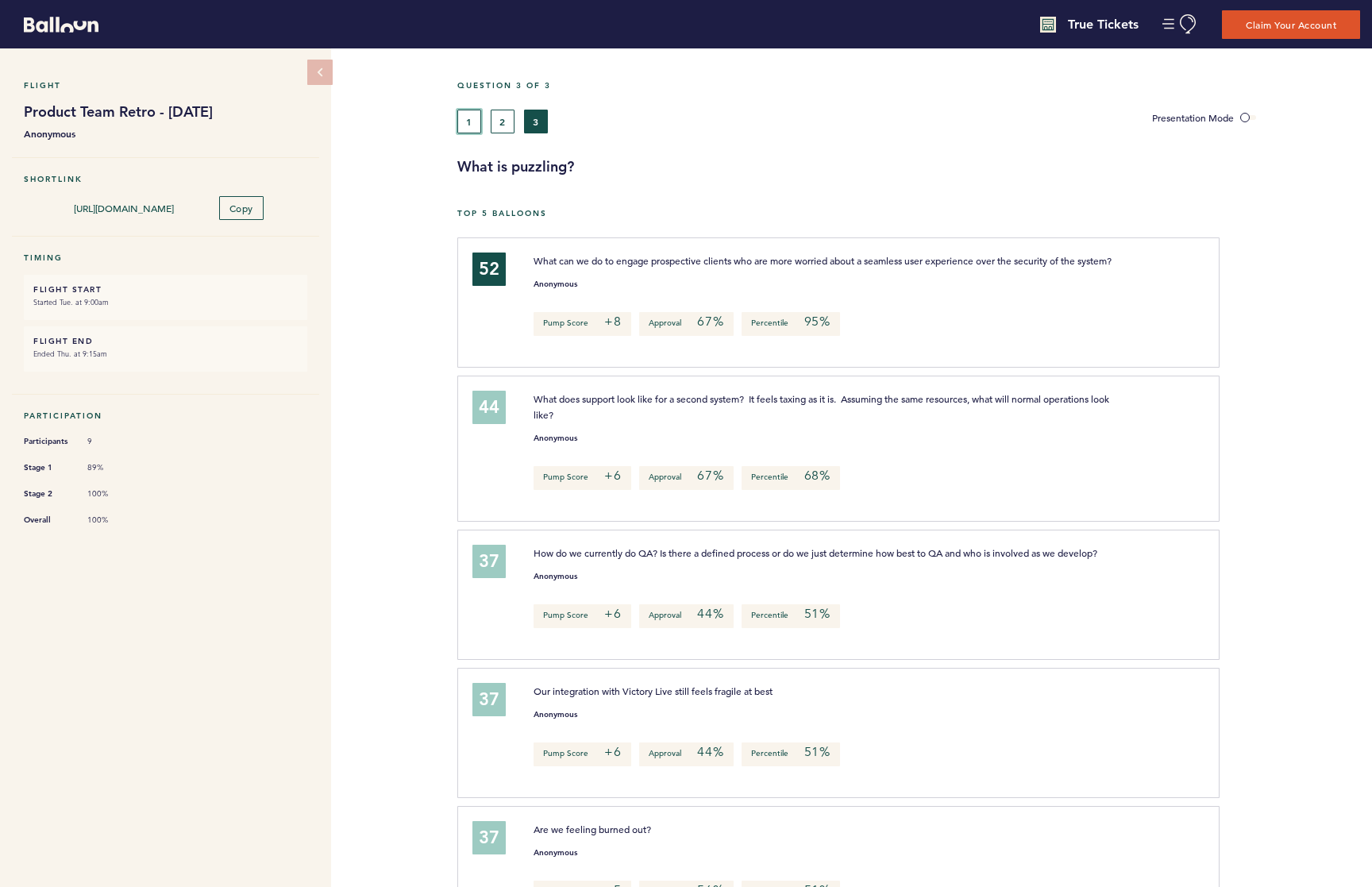
click at [470, 120] on button "1" at bounding box center [469, 122] width 24 height 24
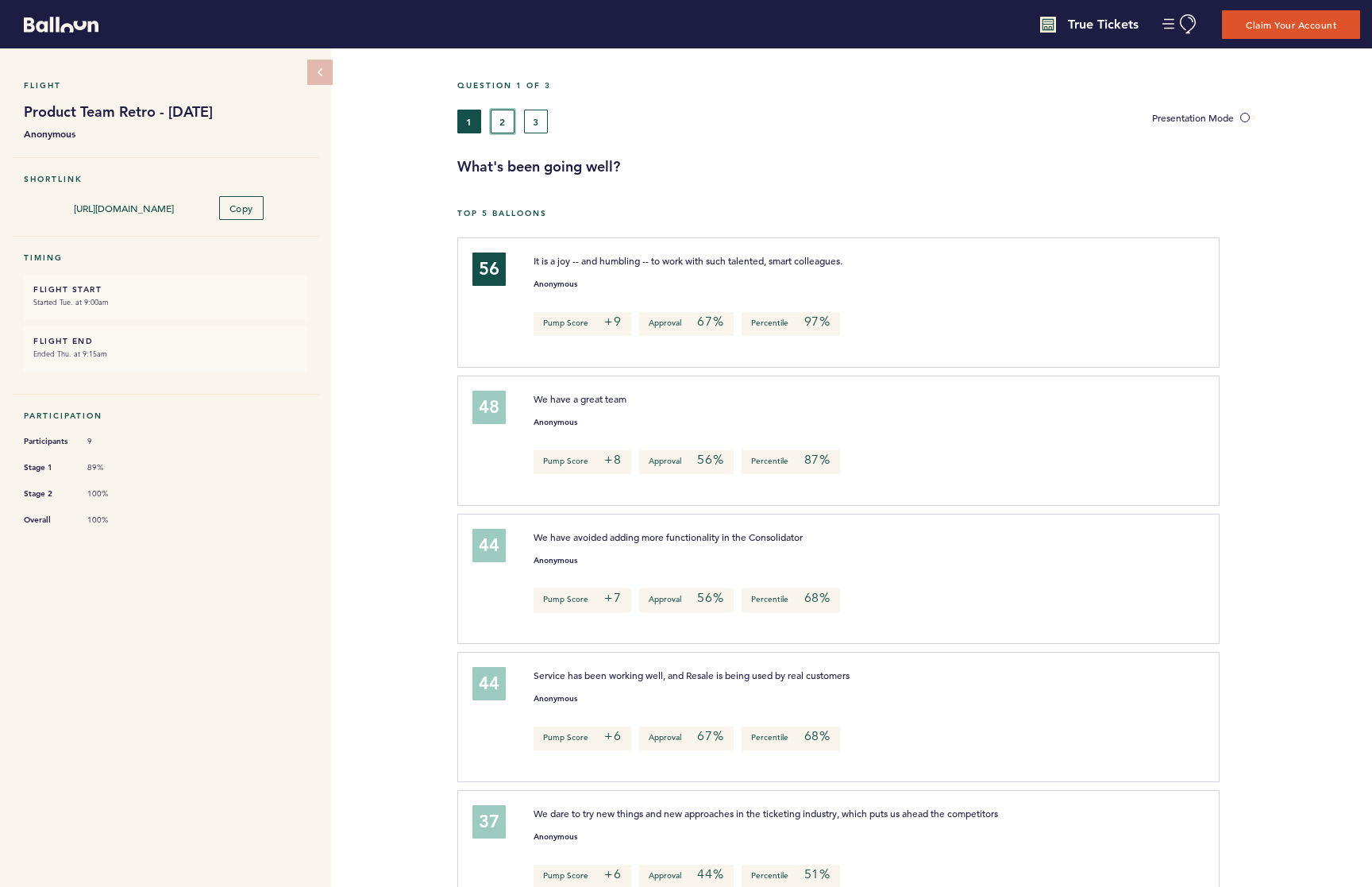
click at [501, 114] on button "2" at bounding box center [503, 122] width 24 height 24
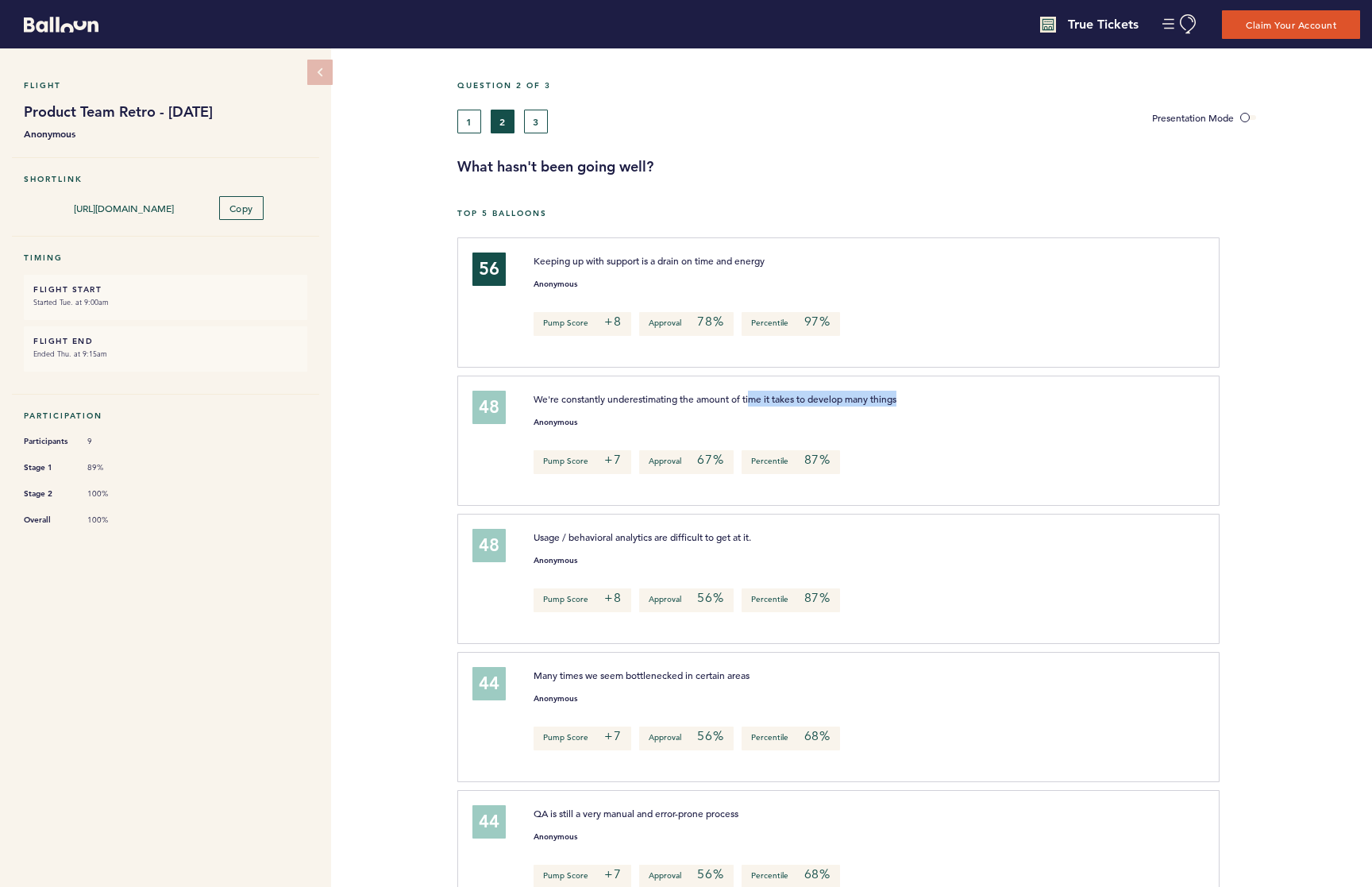
drag, startPoint x: 751, startPoint y: 398, endPoint x: 916, endPoint y: 395, distance: 165.0
click at [916, 395] on p "We're constantly underestimating the amount of time it takes to develop many th…" at bounding box center [831, 399] width 596 height 16
